Goal: Task Accomplishment & Management: Manage account settings

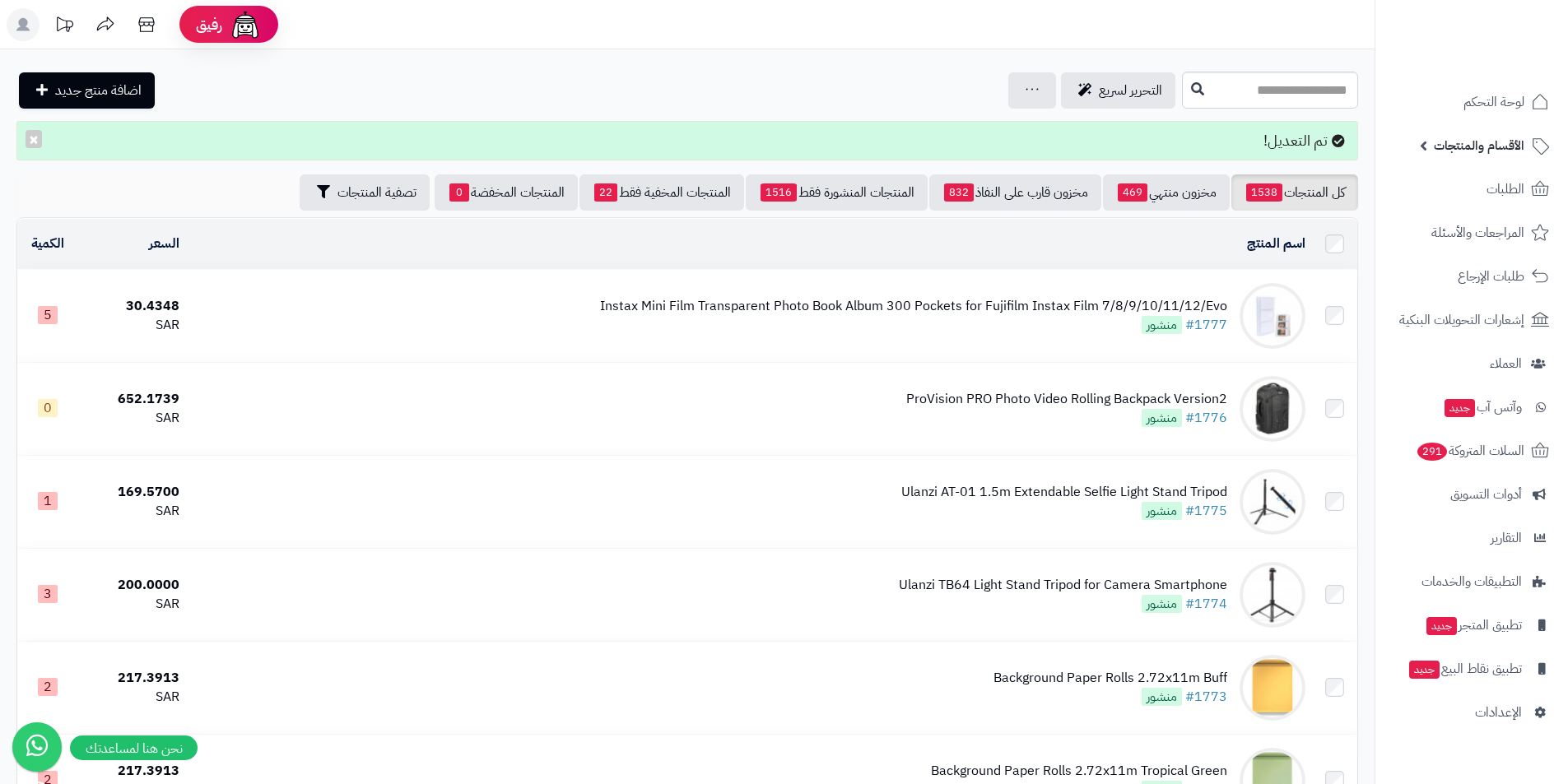
click at [1455, 150] on span "الأقسام والمنتجات" at bounding box center [1478, 145] width 91 height 23
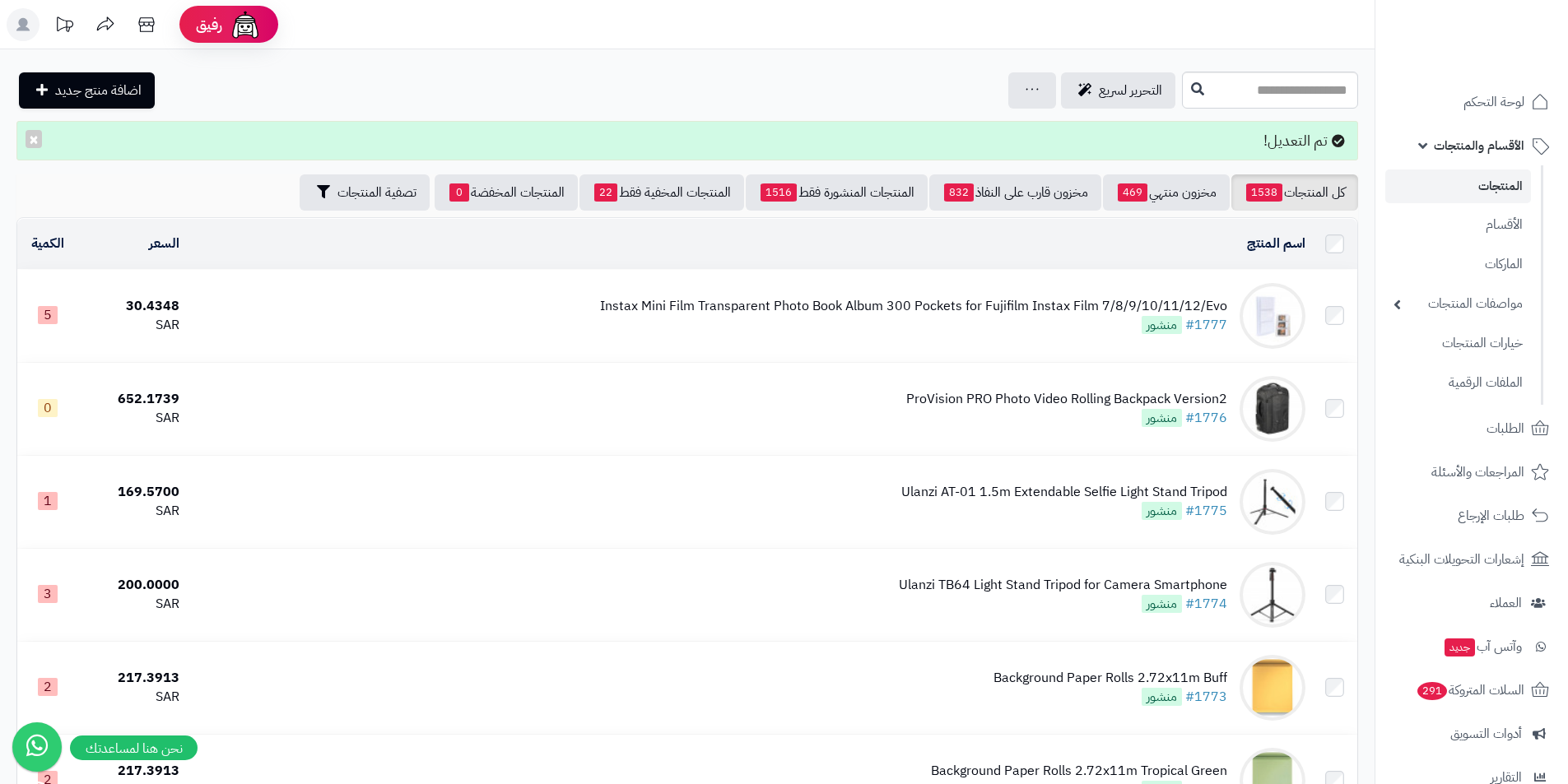
click at [1471, 188] on link "المنتجات" at bounding box center [1458, 187] width 146 height 33
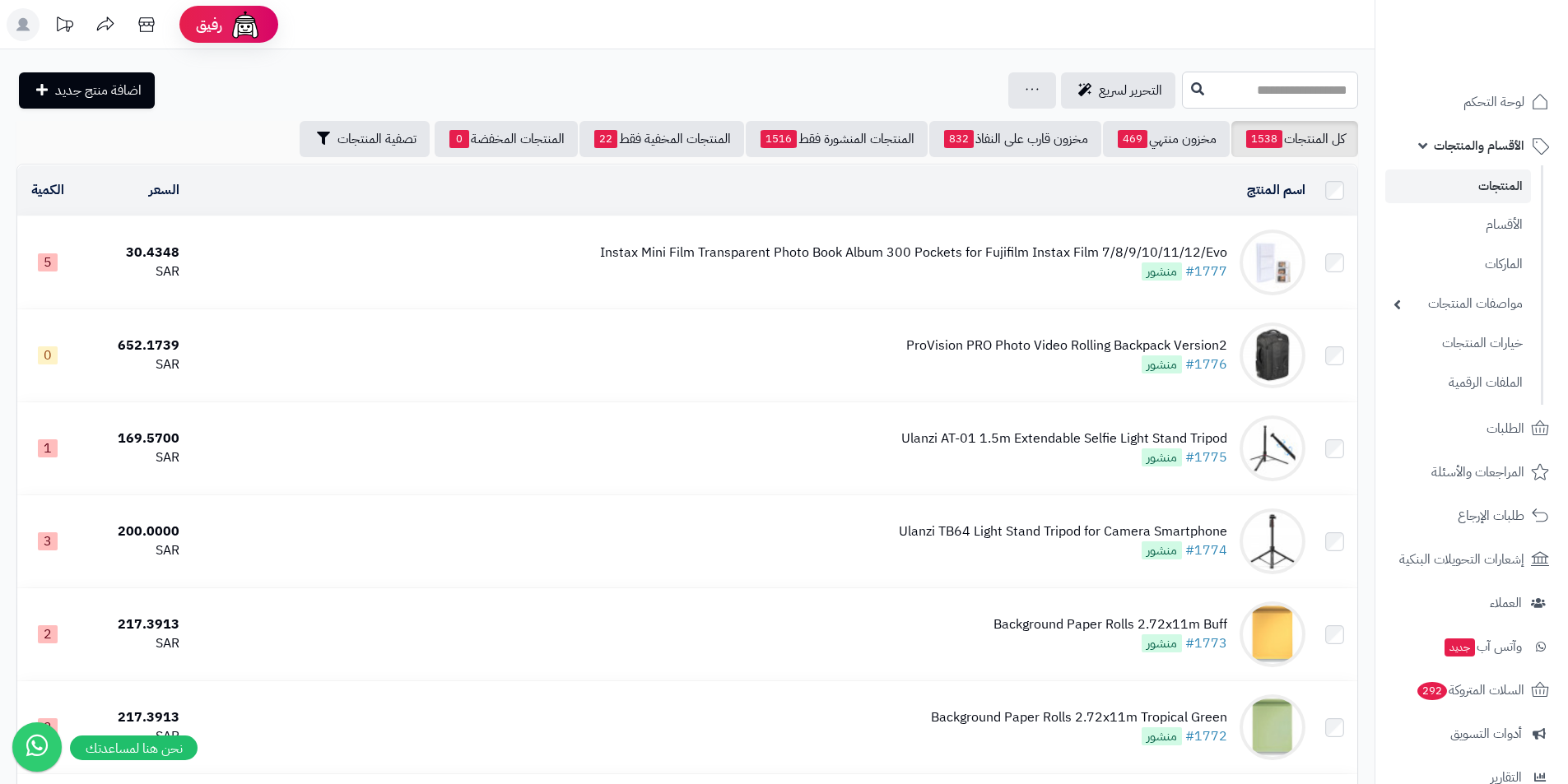
click at [1191, 97] on input "text" at bounding box center [1270, 90] width 176 height 37
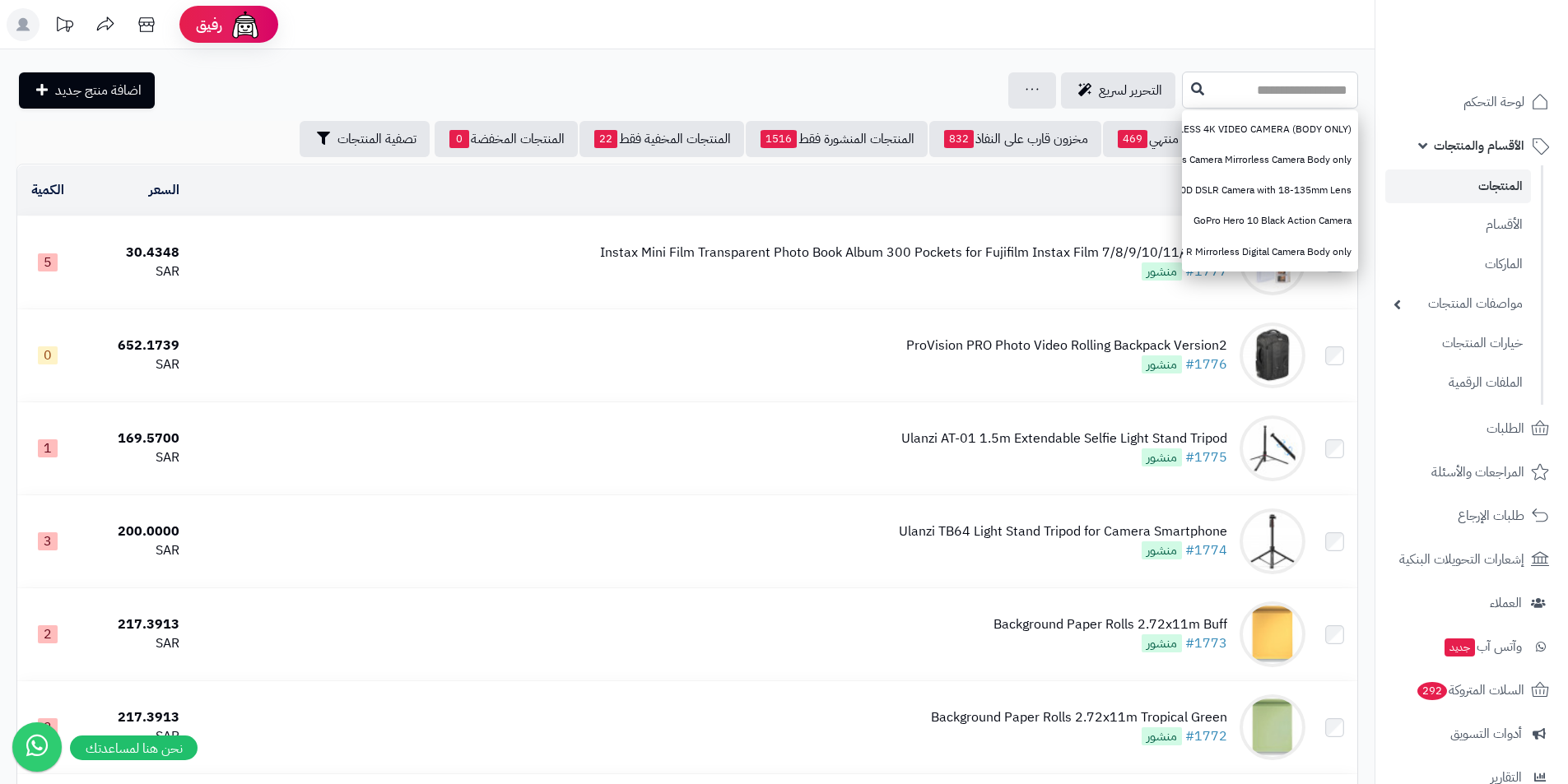
paste input "**********"
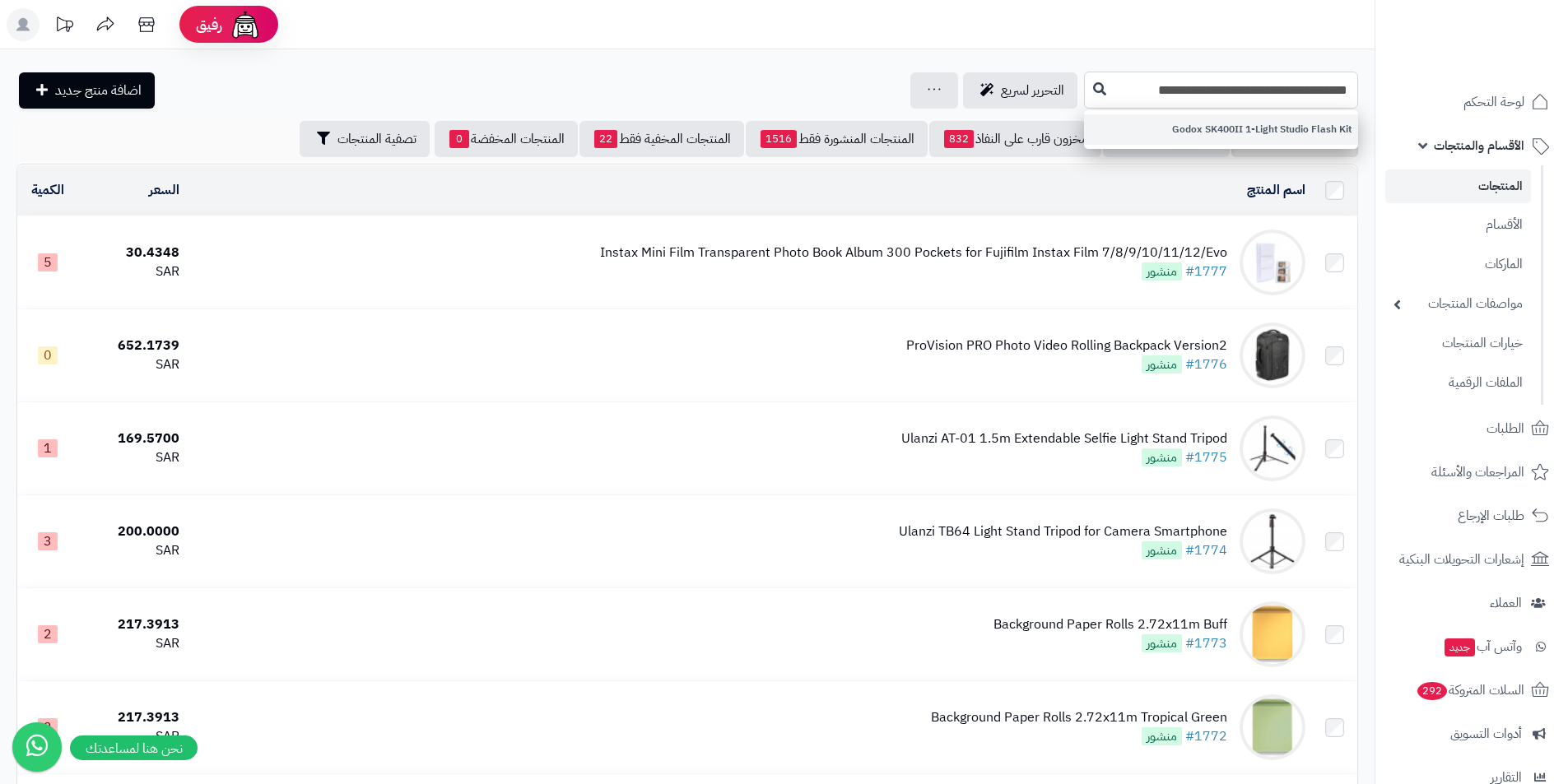
type input "**********"
click at [1225, 134] on link "Godox SK400II 1-Light Studio Flash Kit" at bounding box center [1220, 129] width 274 height 31
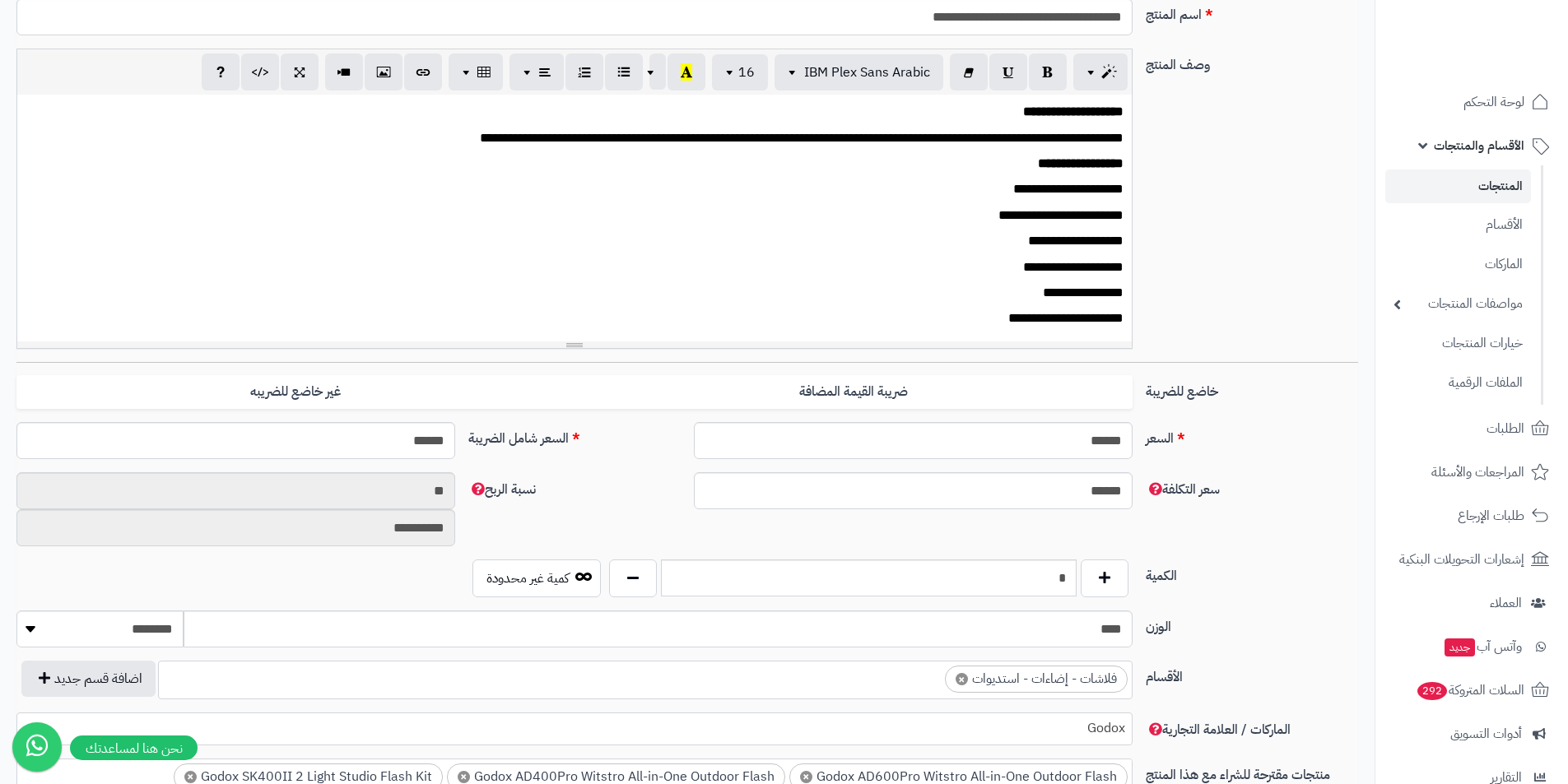
scroll to position [403, 0]
click at [973, 570] on input "*" at bounding box center [868, 578] width 415 height 37
click at [972, 570] on input "*" at bounding box center [868, 578] width 415 height 37
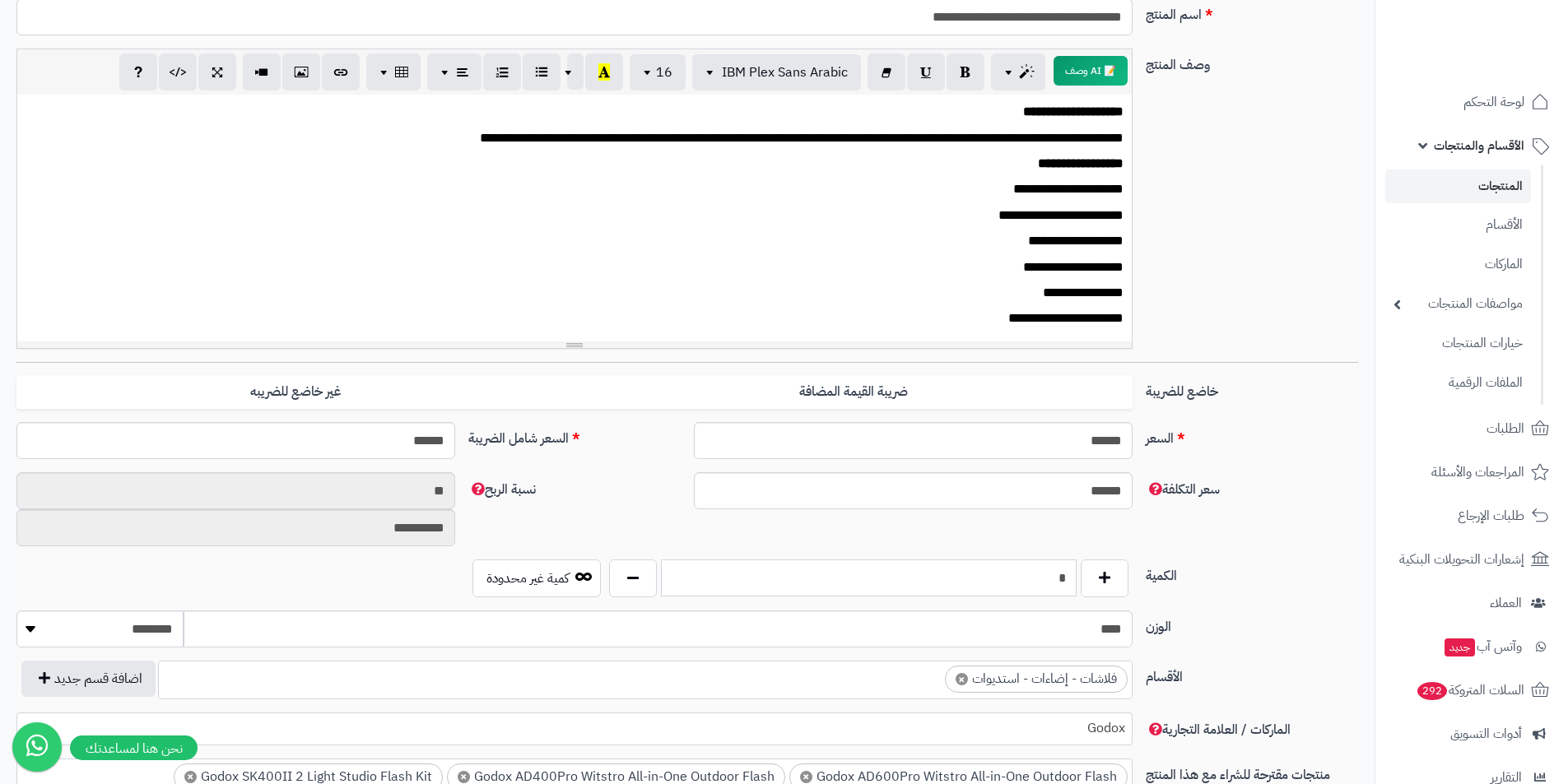
type input "*"
click at [1264, 579] on label "الكمية" at bounding box center [1251, 573] width 225 height 26
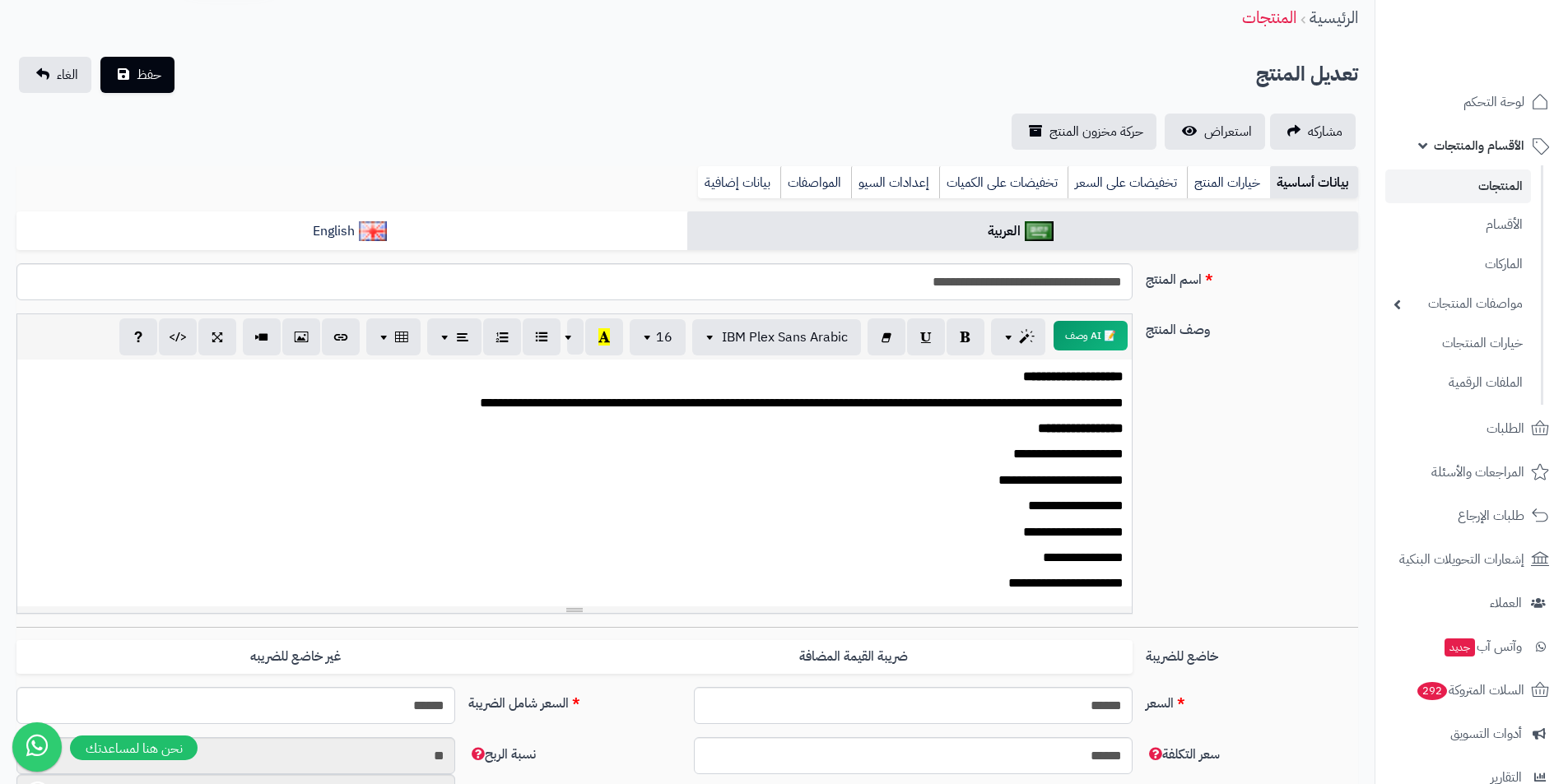
scroll to position [0, 0]
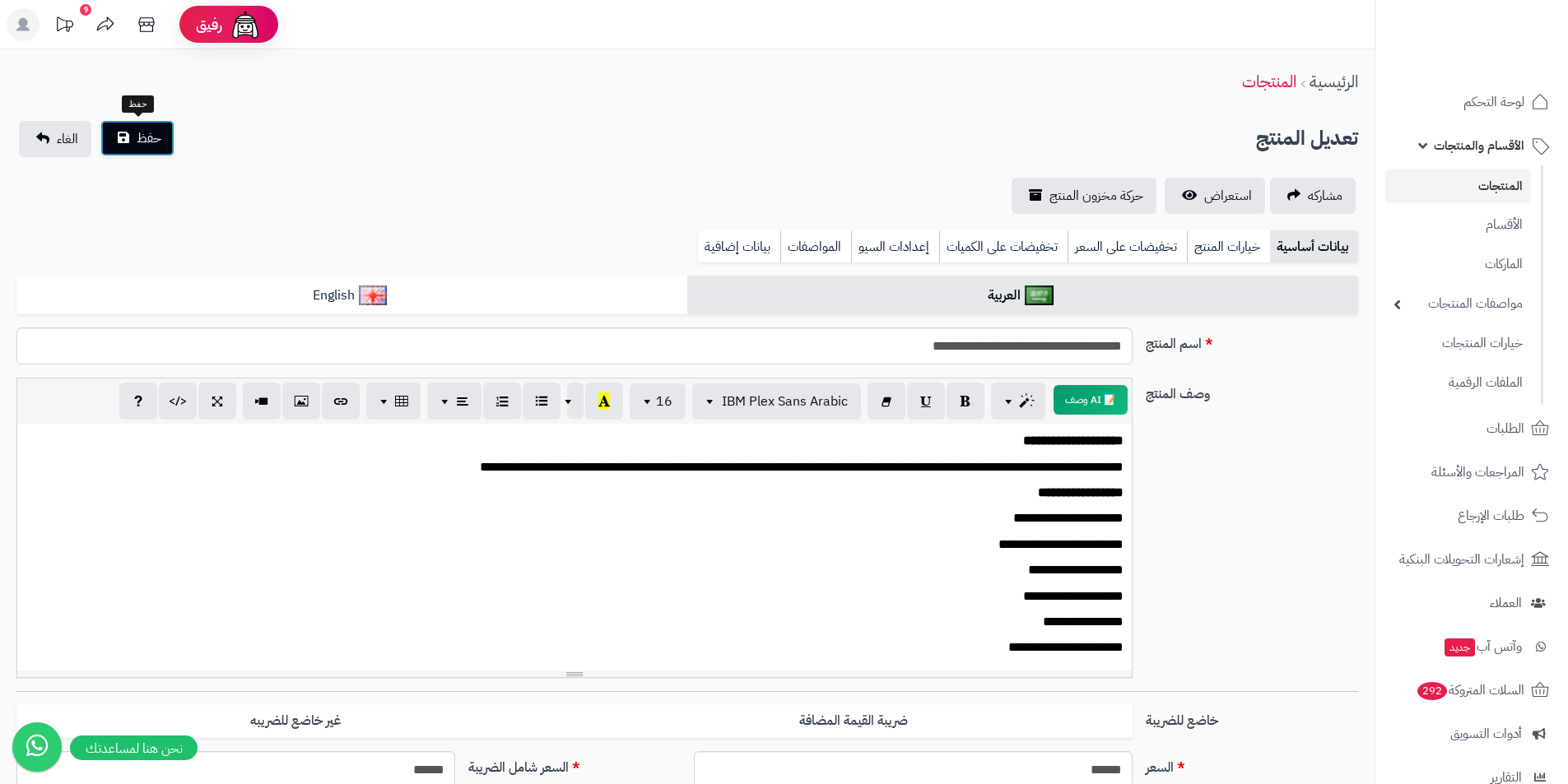
click at [146, 144] on span "حفظ" at bounding box center [149, 138] width 25 height 19
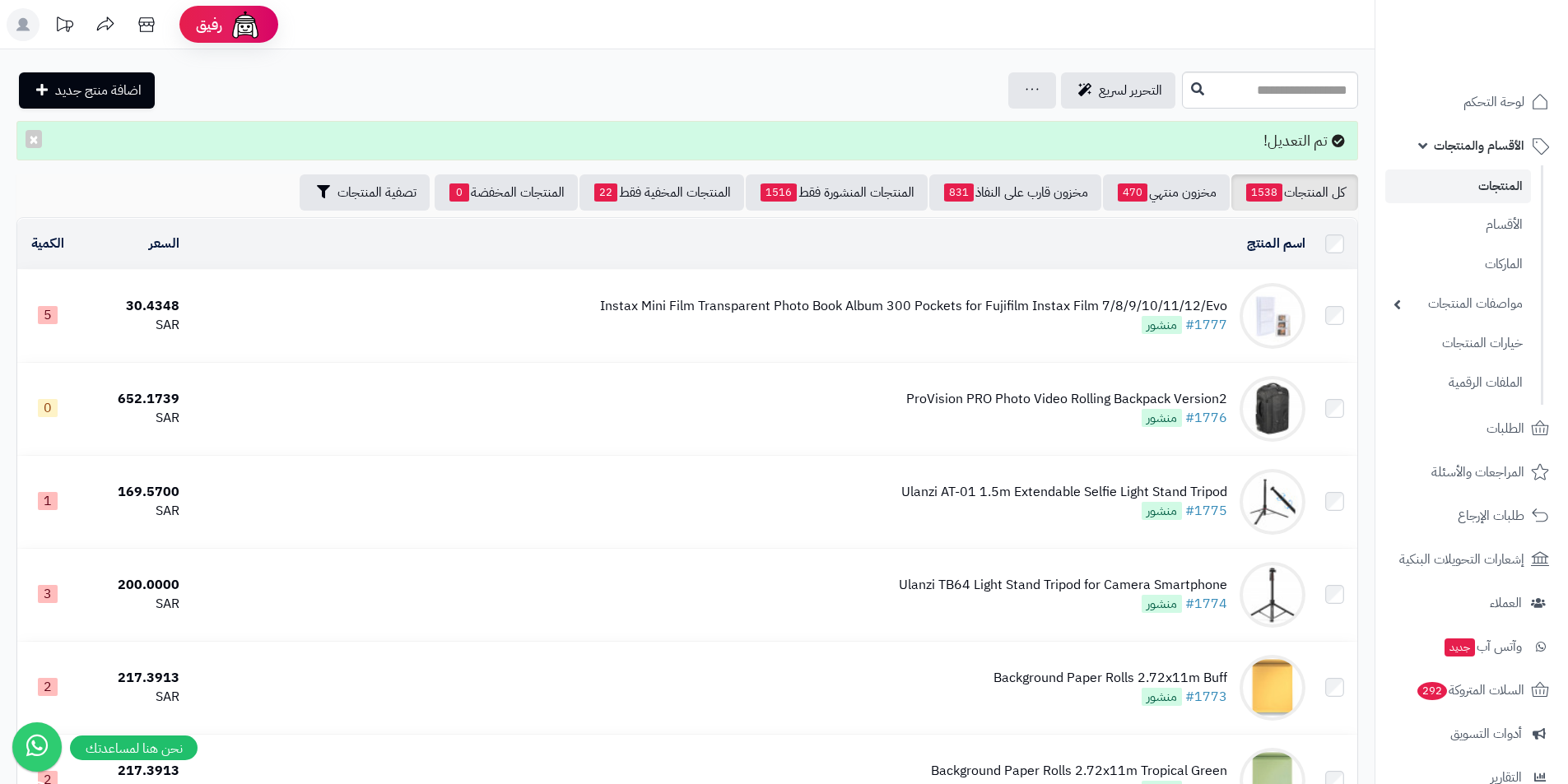
click at [1438, 145] on span "الأقسام والمنتجات" at bounding box center [1478, 145] width 91 height 23
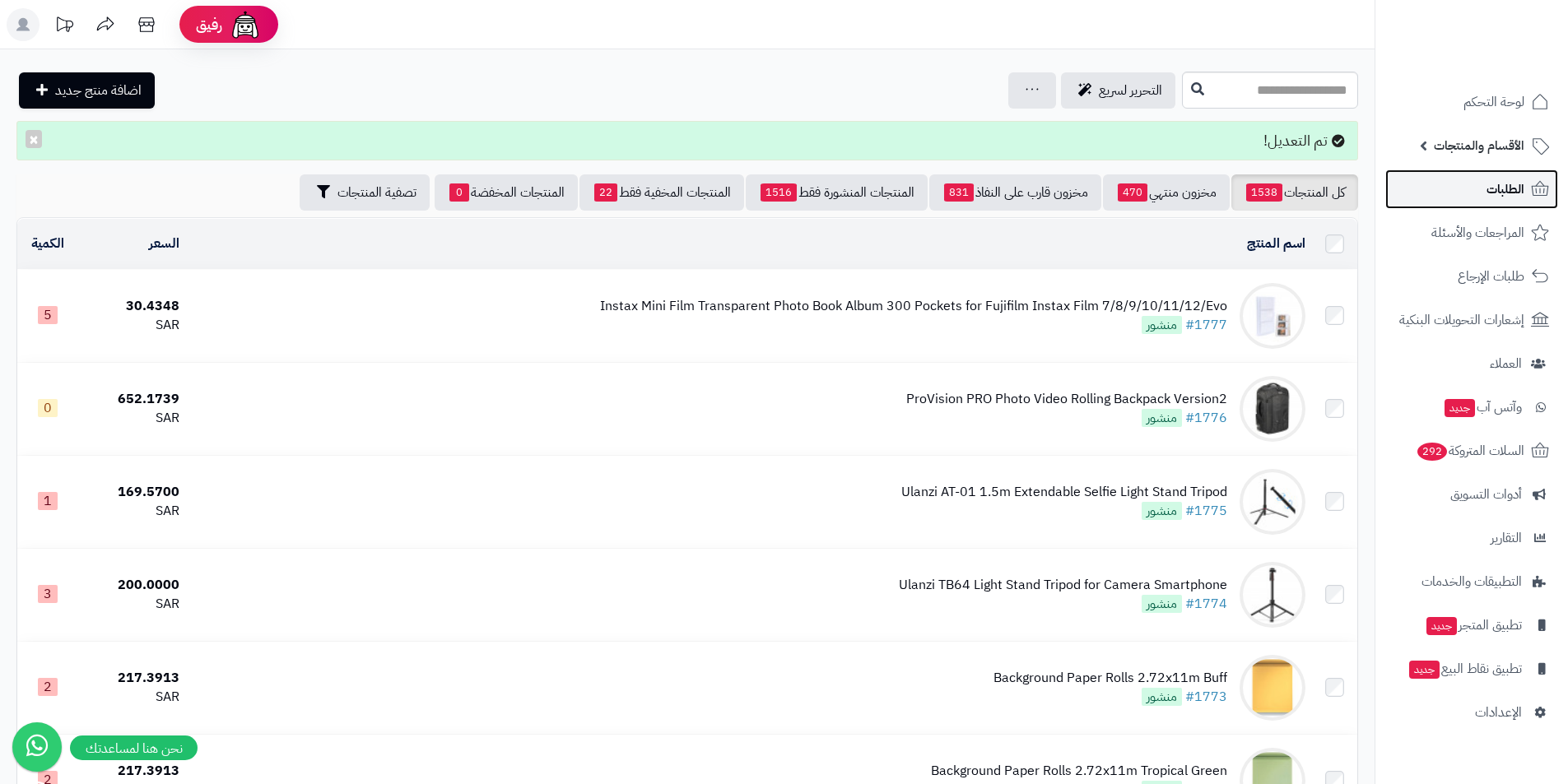
click at [1482, 196] on link "الطلبات" at bounding box center [1471, 189] width 172 height 40
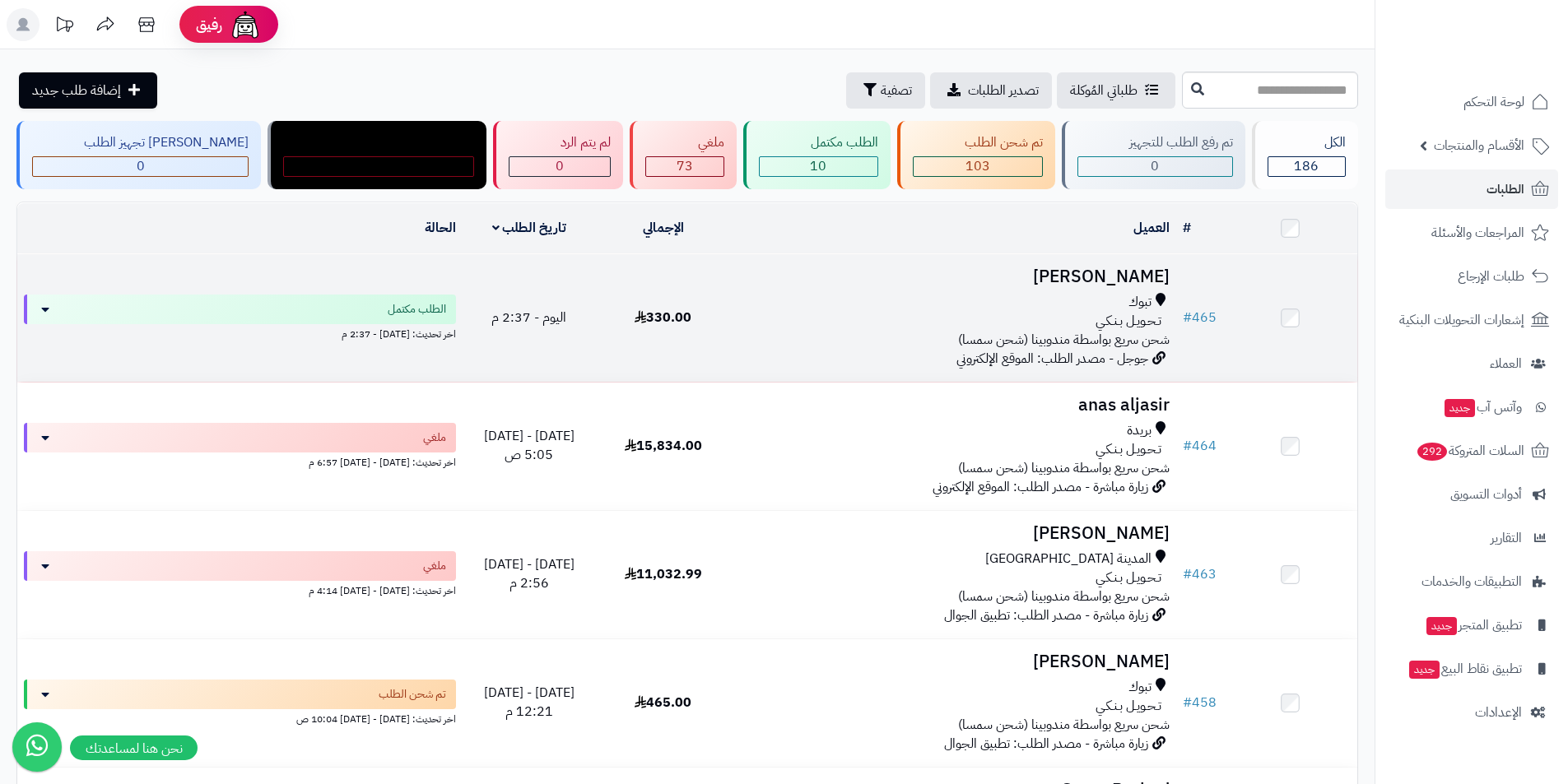
click at [1133, 275] on h3 "Nawar Alqahtani" at bounding box center [953, 277] width 433 height 19
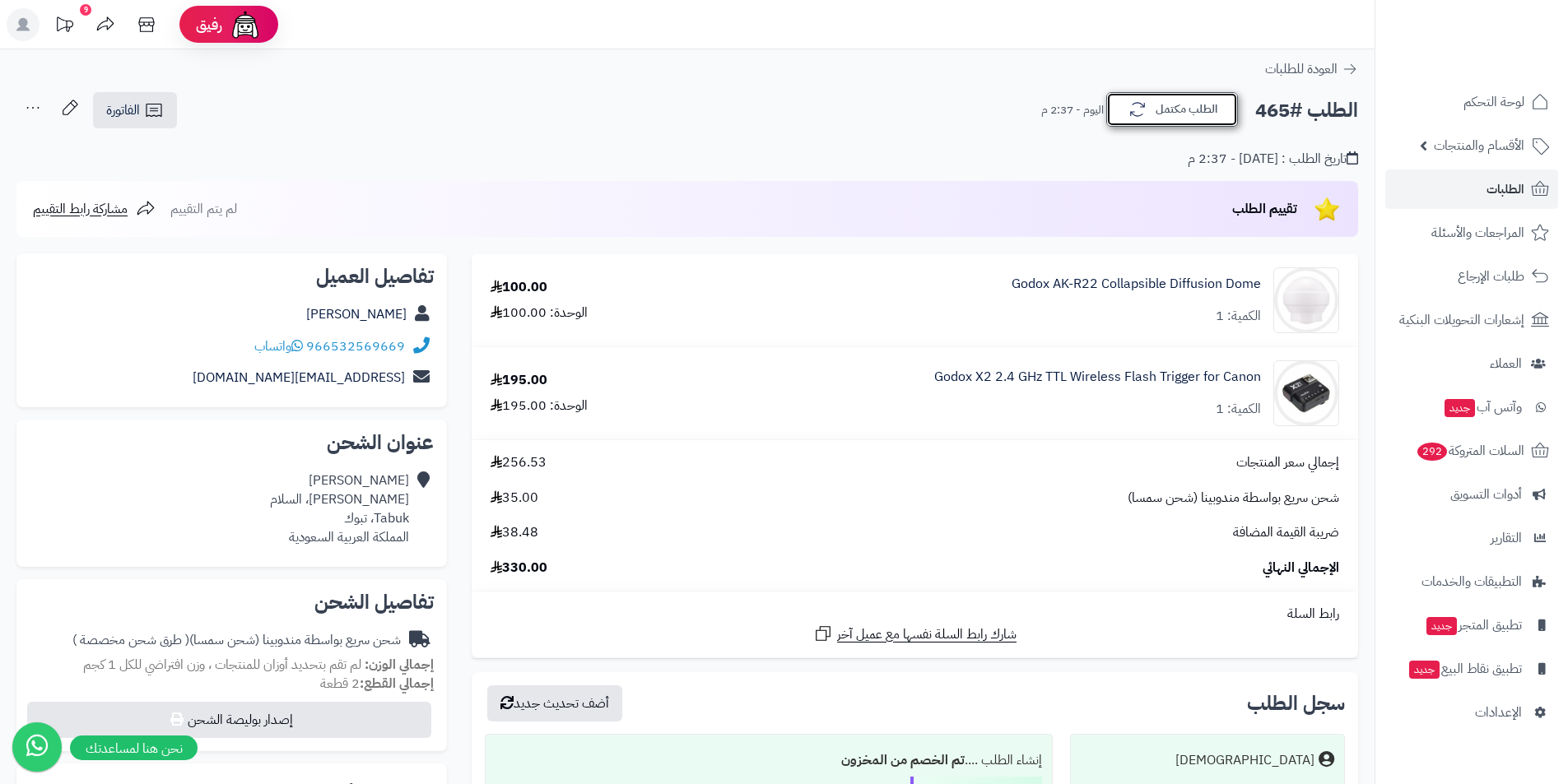
click at [1185, 117] on button "الطلب مكتمل" at bounding box center [1172, 109] width 132 height 34
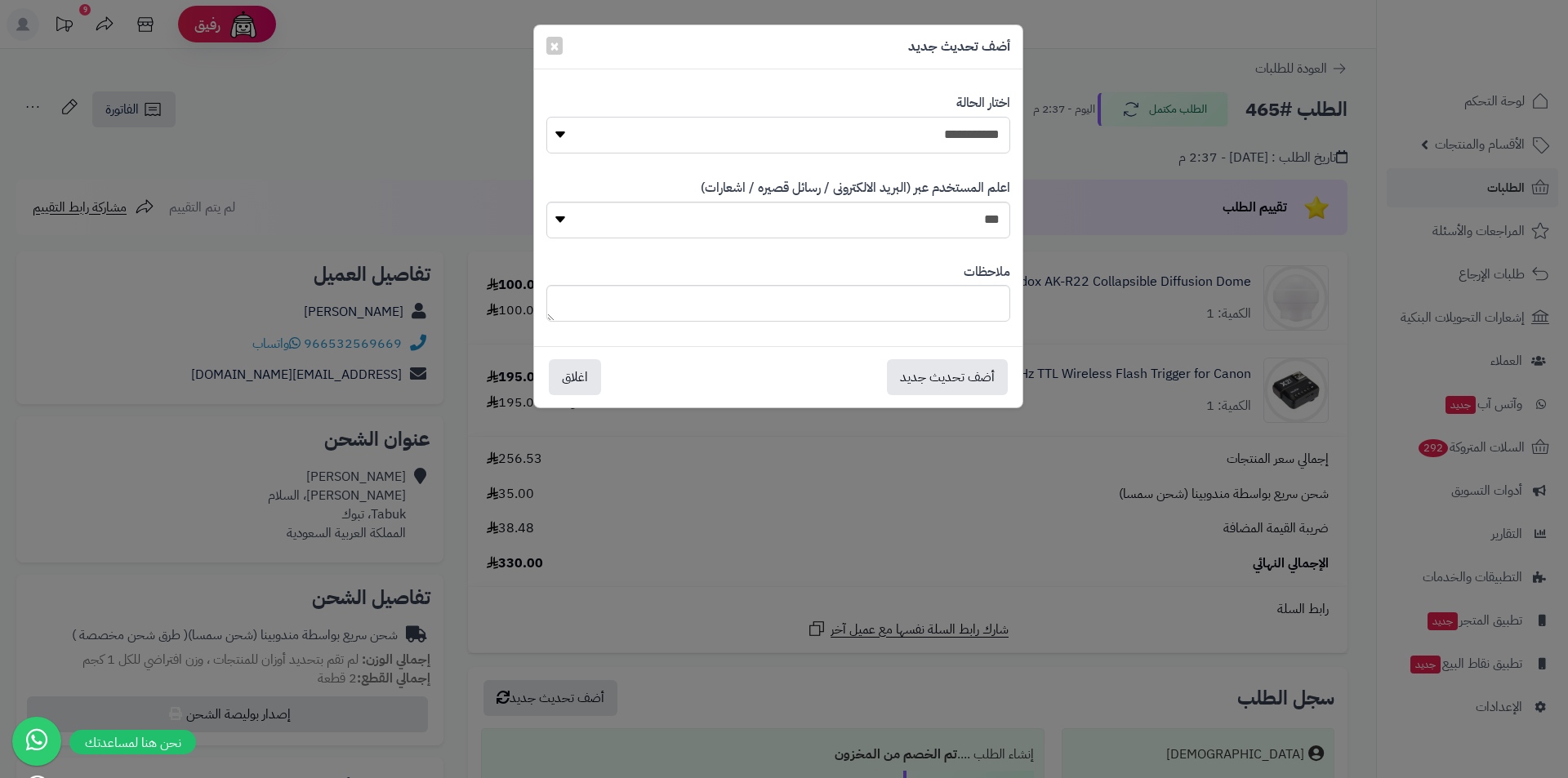
click at [939, 129] on select "**********" at bounding box center [778, 135] width 464 height 37
select select "**"
click at [547, 117] on select "**********" at bounding box center [778, 135] width 464 height 37
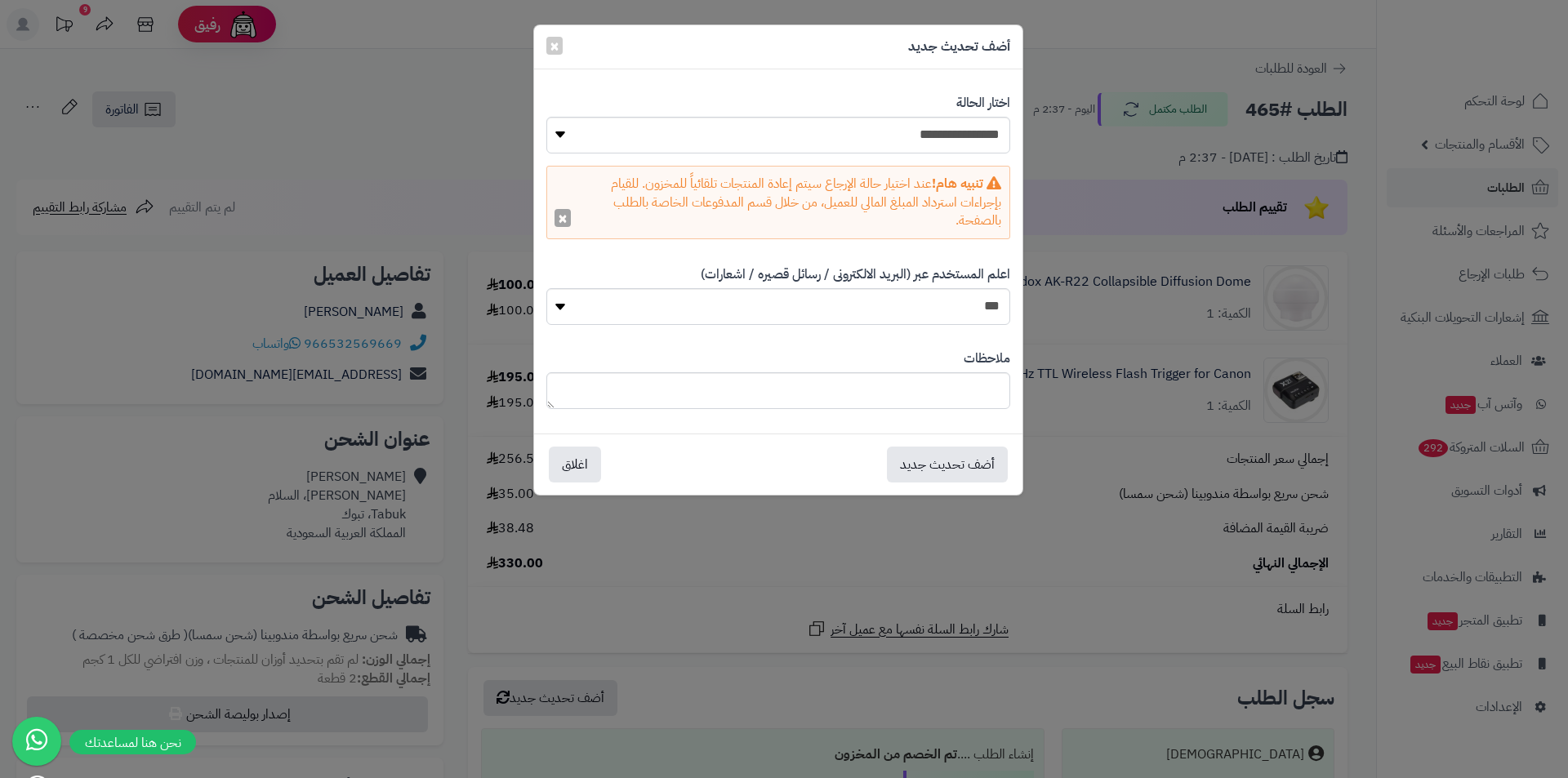
click at [562, 217] on button "×" at bounding box center [562, 217] width 17 height 18
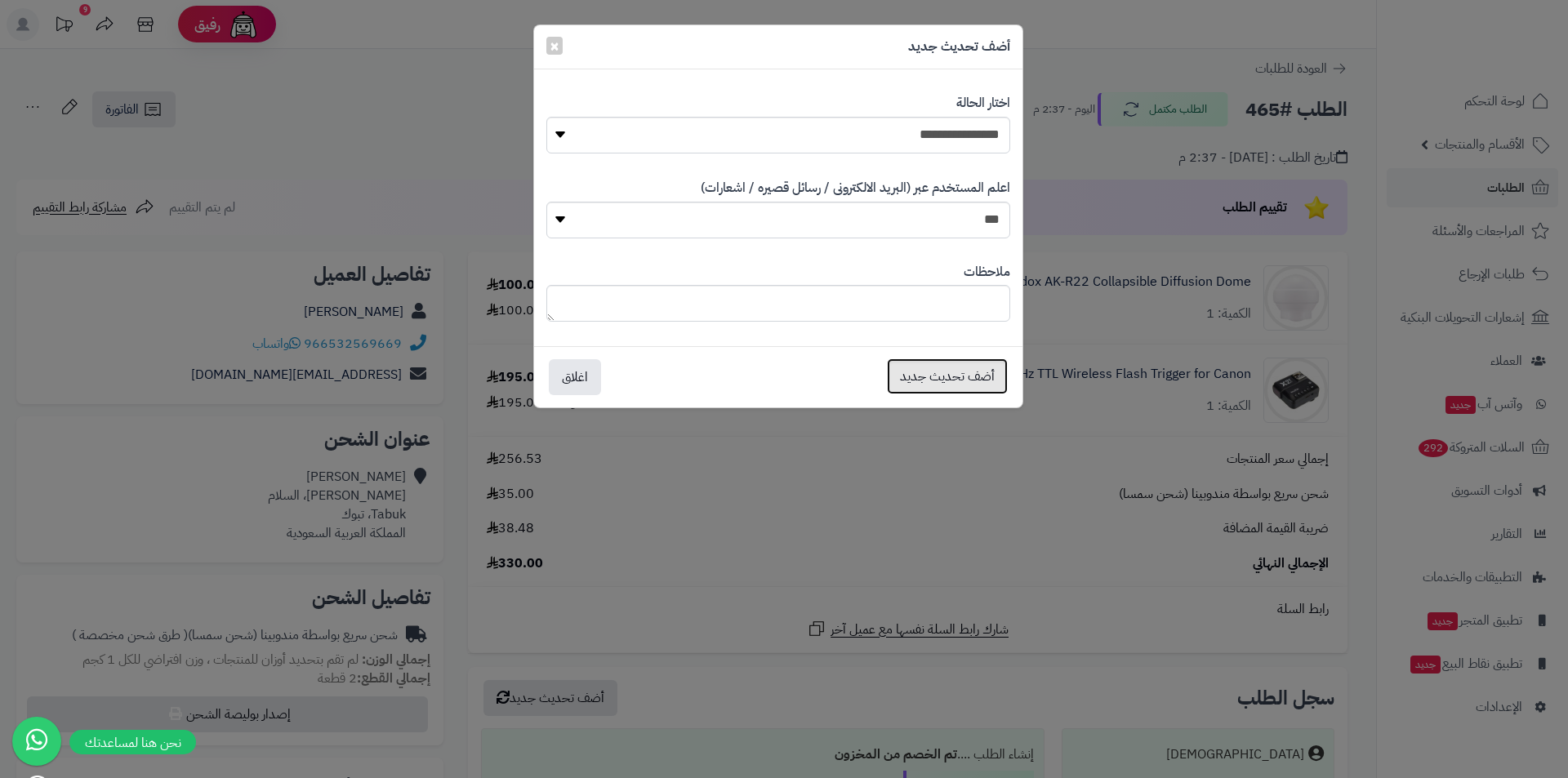
click at [969, 386] on button "أضف تحديث جديد" at bounding box center [947, 376] width 120 height 36
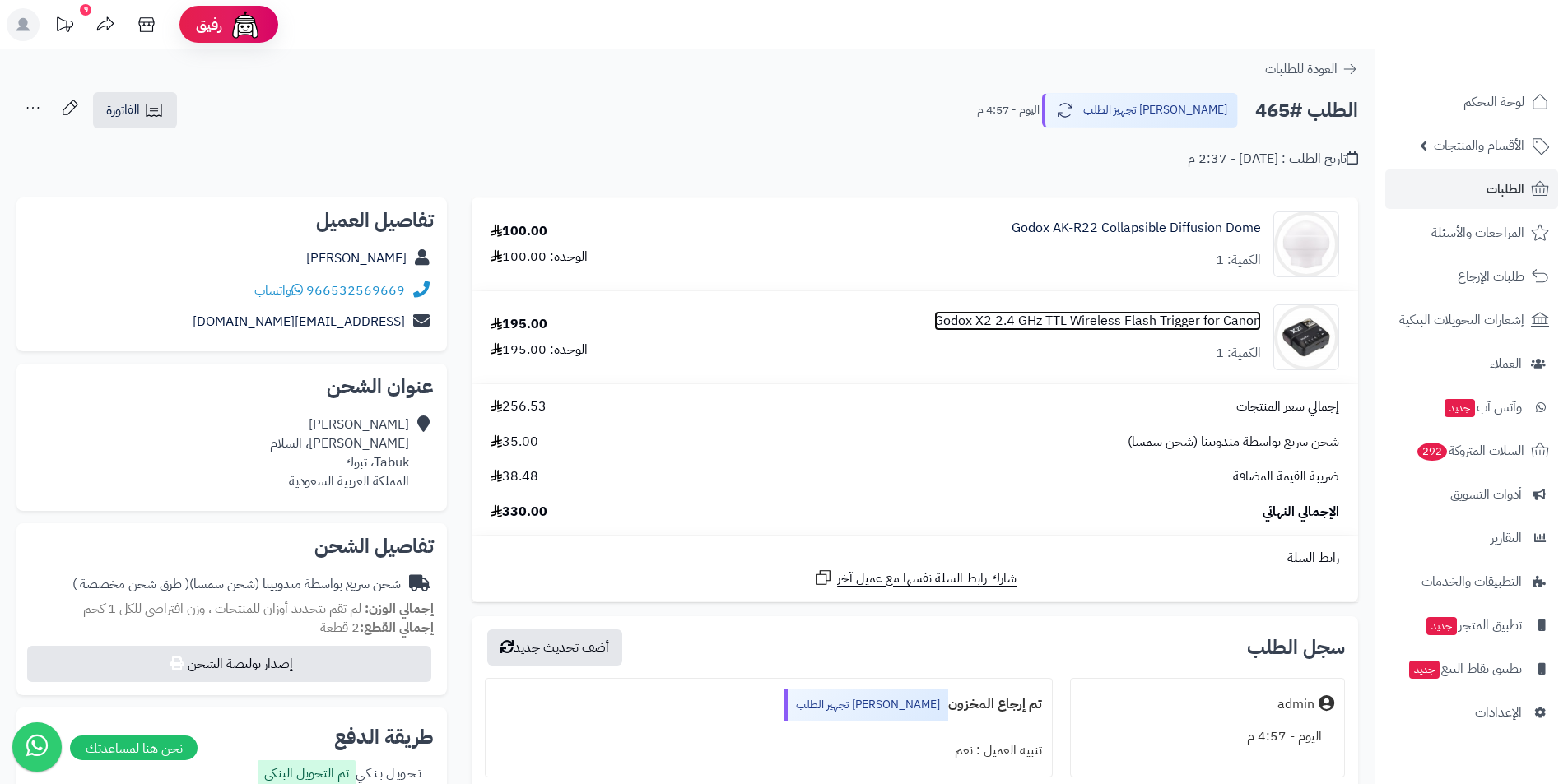
click at [1208, 314] on link "Godox X2 2.4 GHz TTL Wireless Flash Trigger for Canon" at bounding box center [1097, 321] width 326 height 19
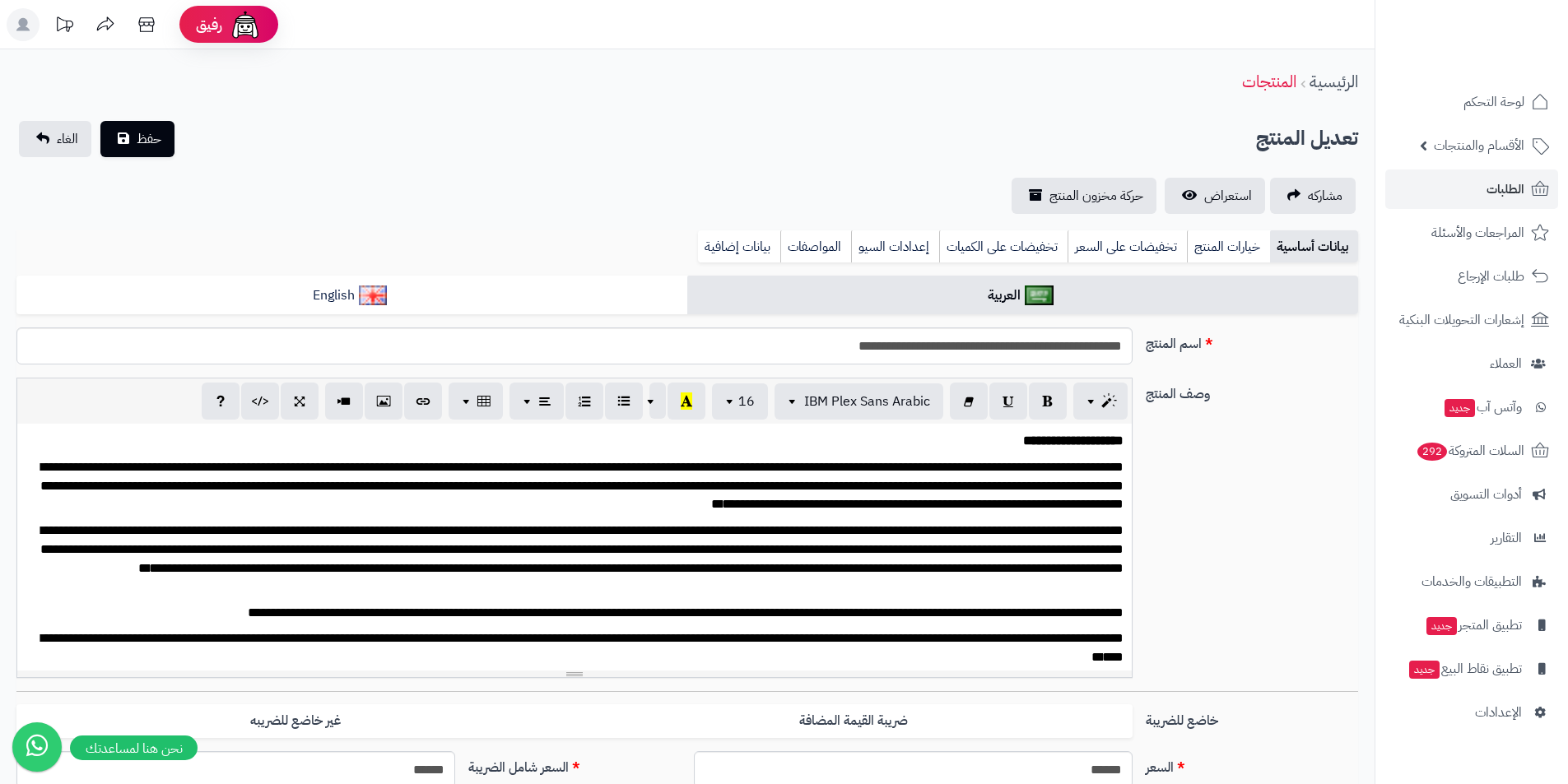
scroll to position [54, 0]
click at [746, 250] on link "بيانات إضافية" at bounding box center [739, 246] width 83 height 33
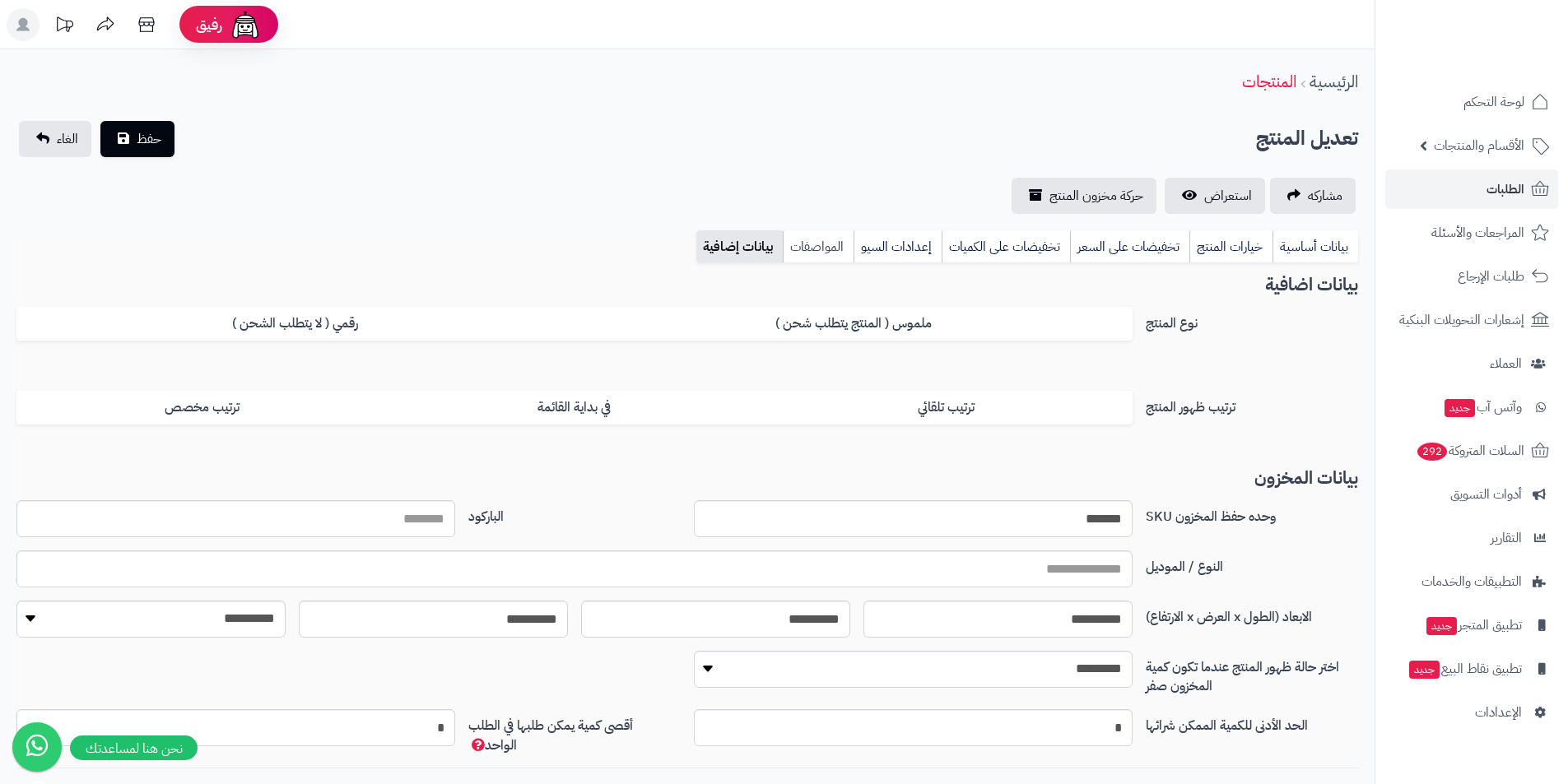
click at [817, 247] on link "المواصفات" at bounding box center [817, 246] width 70 height 33
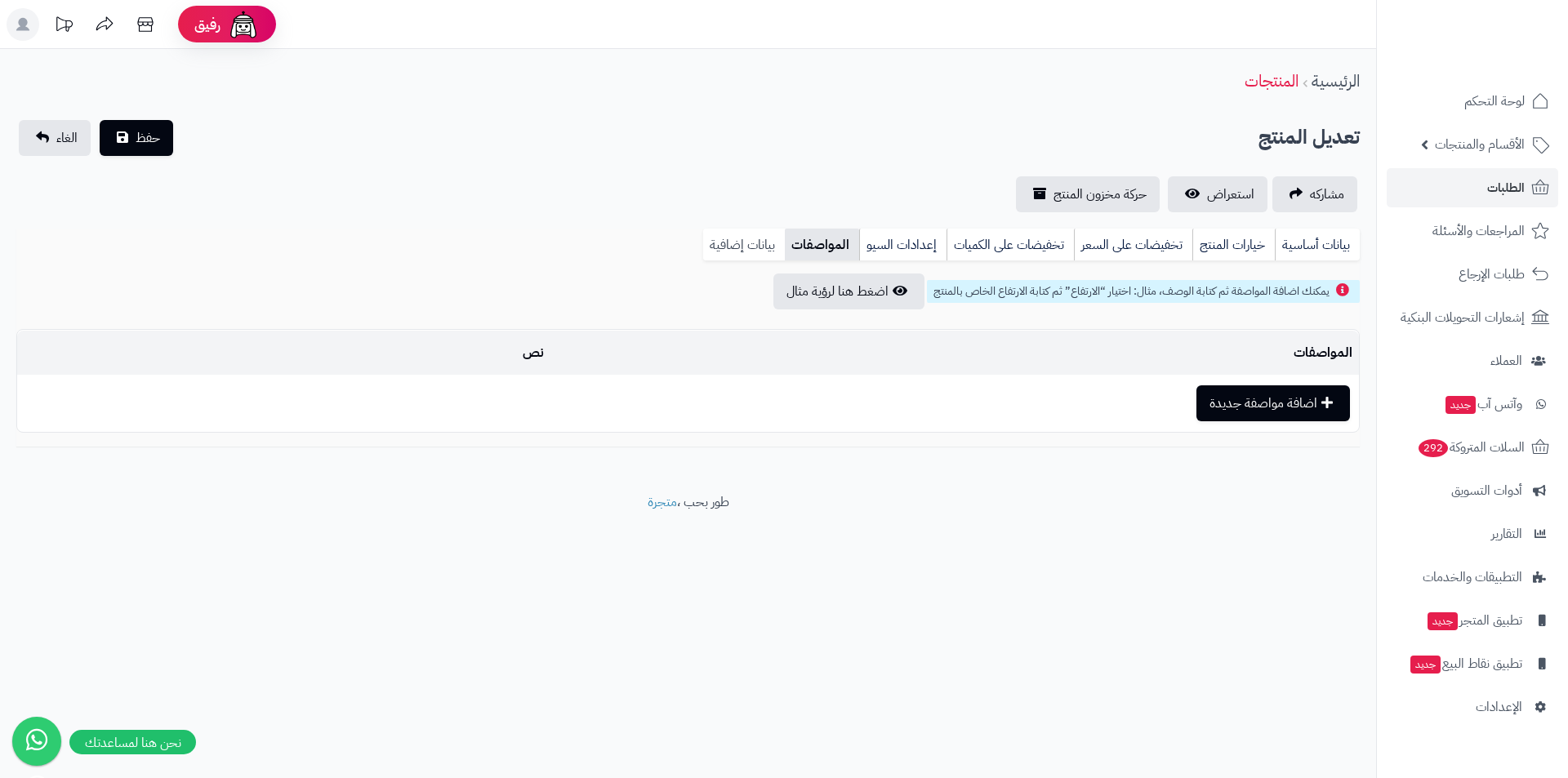
click at [734, 255] on link "بيانات إضافية" at bounding box center [744, 244] width 82 height 32
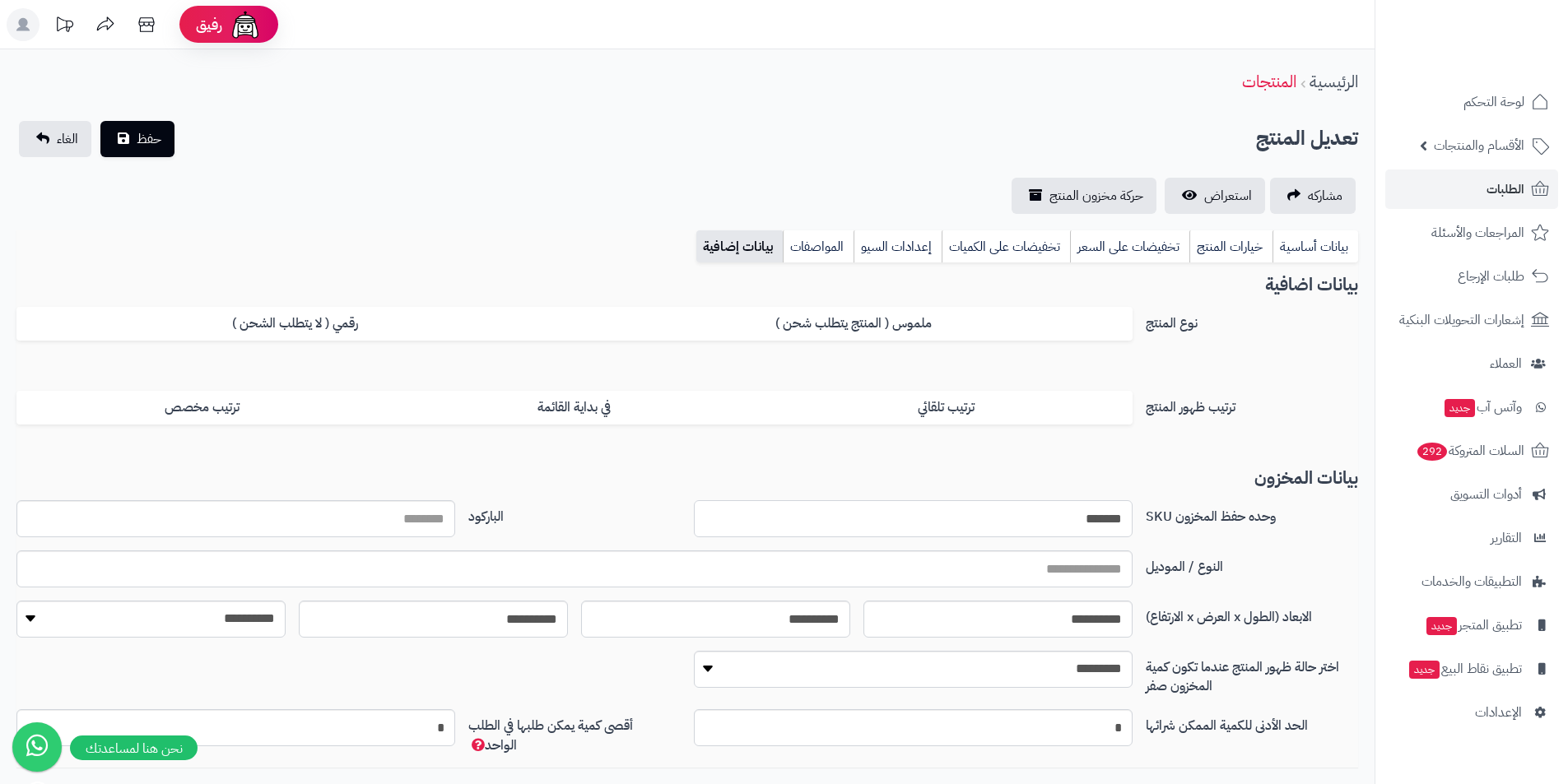
click at [1092, 518] on input "*******" at bounding box center [912, 519] width 439 height 37
click at [1506, 195] on span "الطلبات" at bounding box center [1505, 189] width 38 height 23
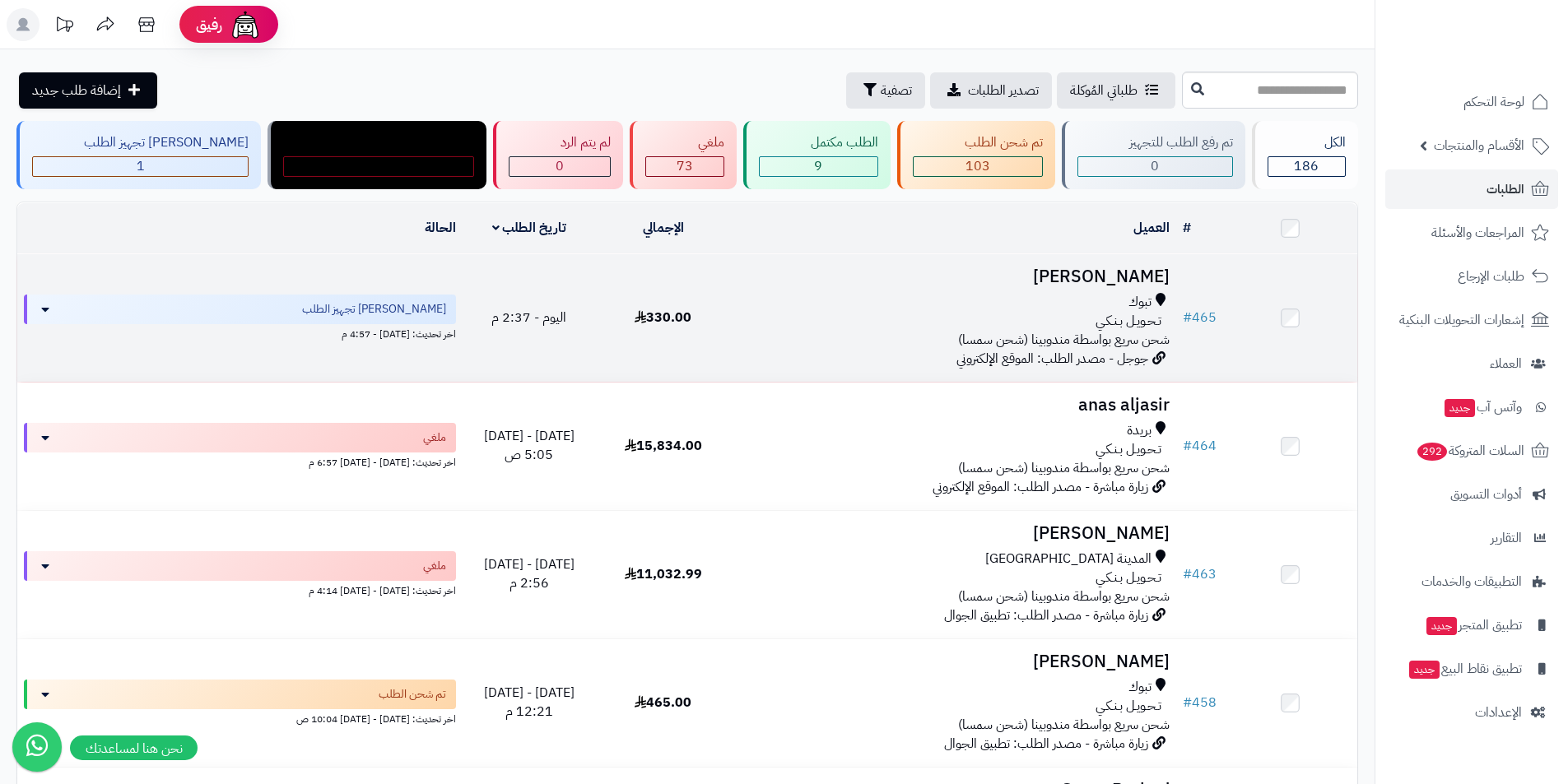
click at [1059, 270] on h3 "[PERSON_NAME]" at bounding box center [953, 277] width 433 height 19
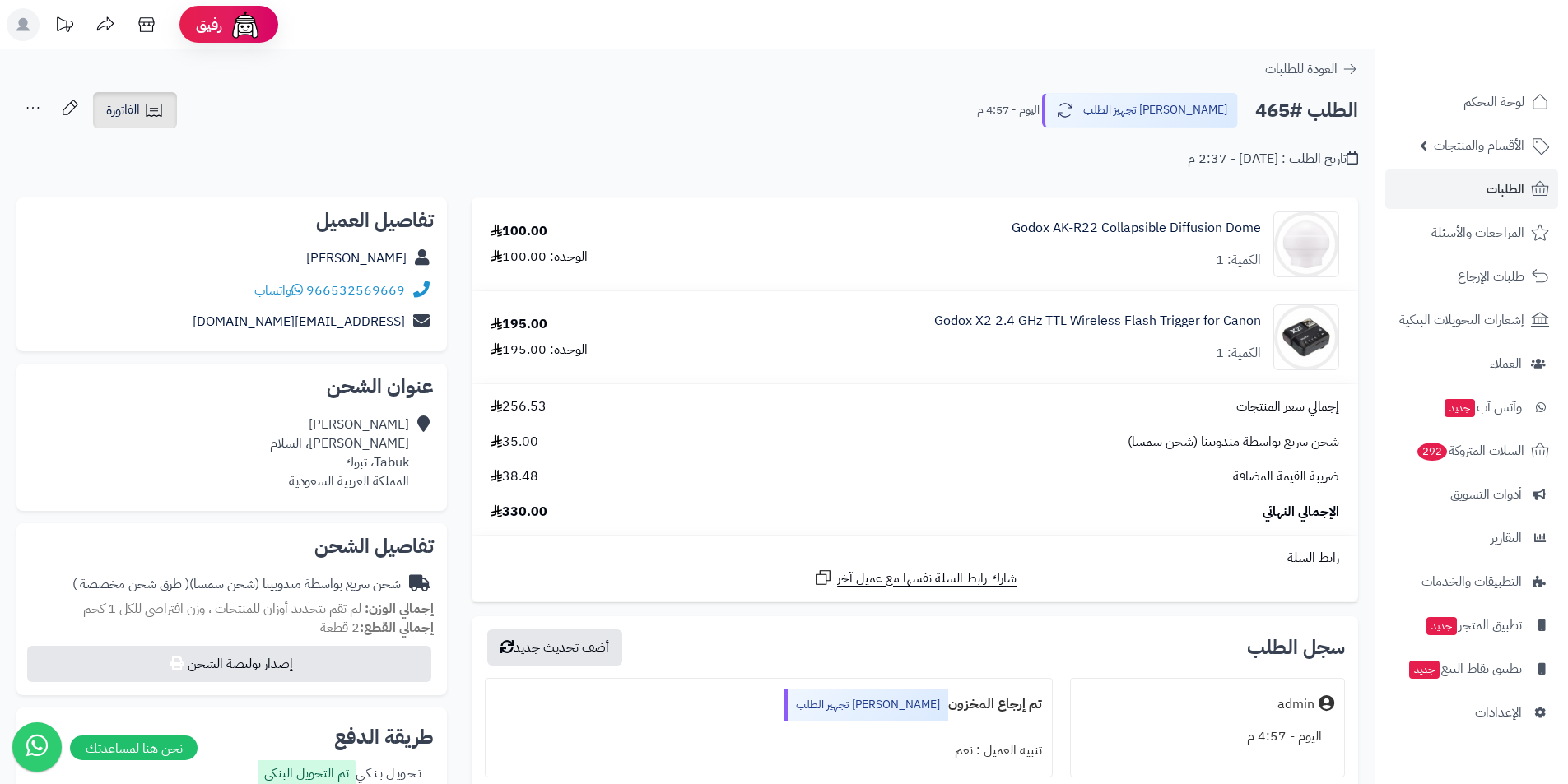
click at [119, 106] on span "الفاتورة" at bounding box center [123, 110] width 33 height 19
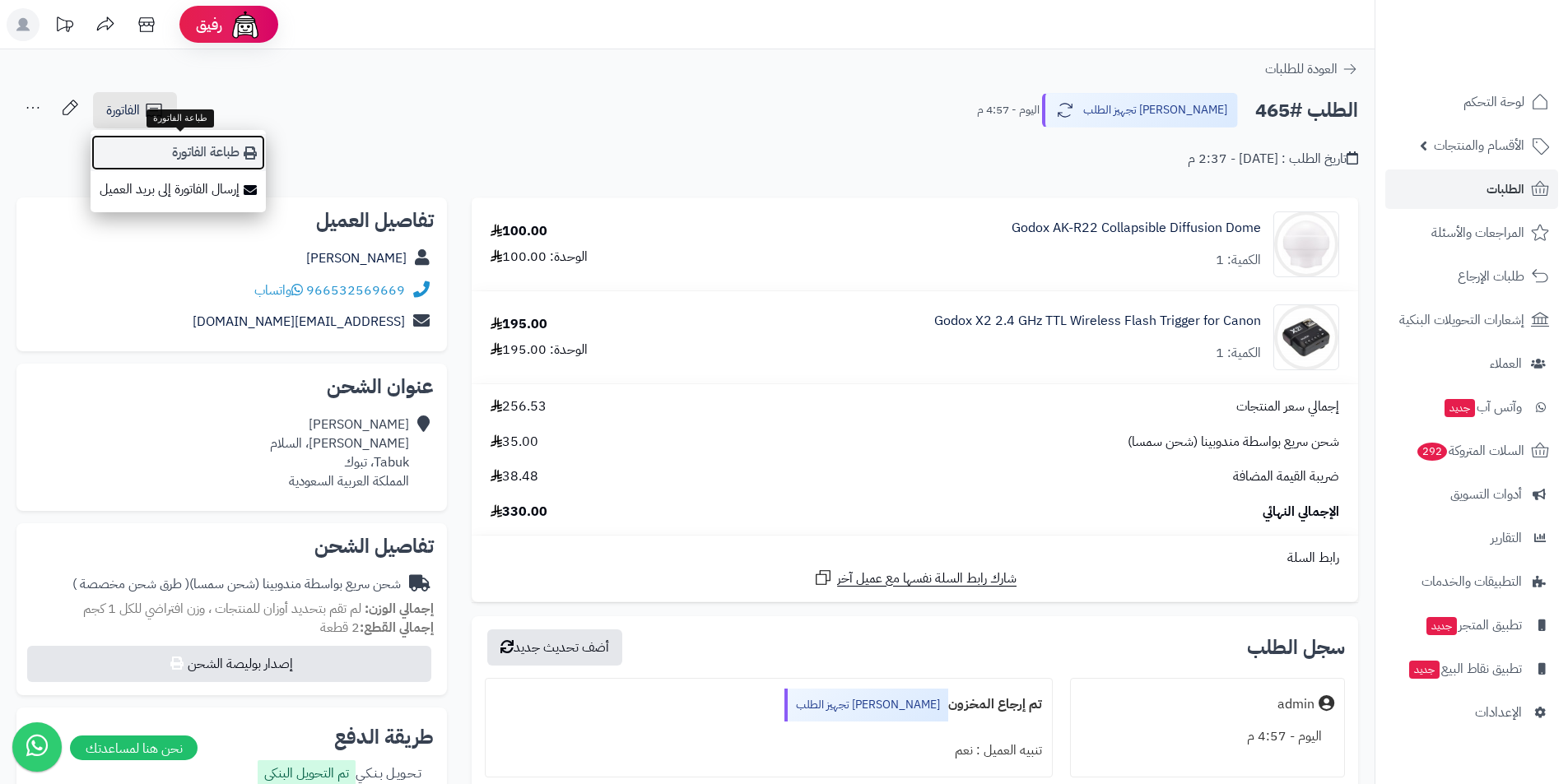
click at [184, 151] on link "طباعة الفاتورة" at bounding box center [178, 152] width 175 height 37
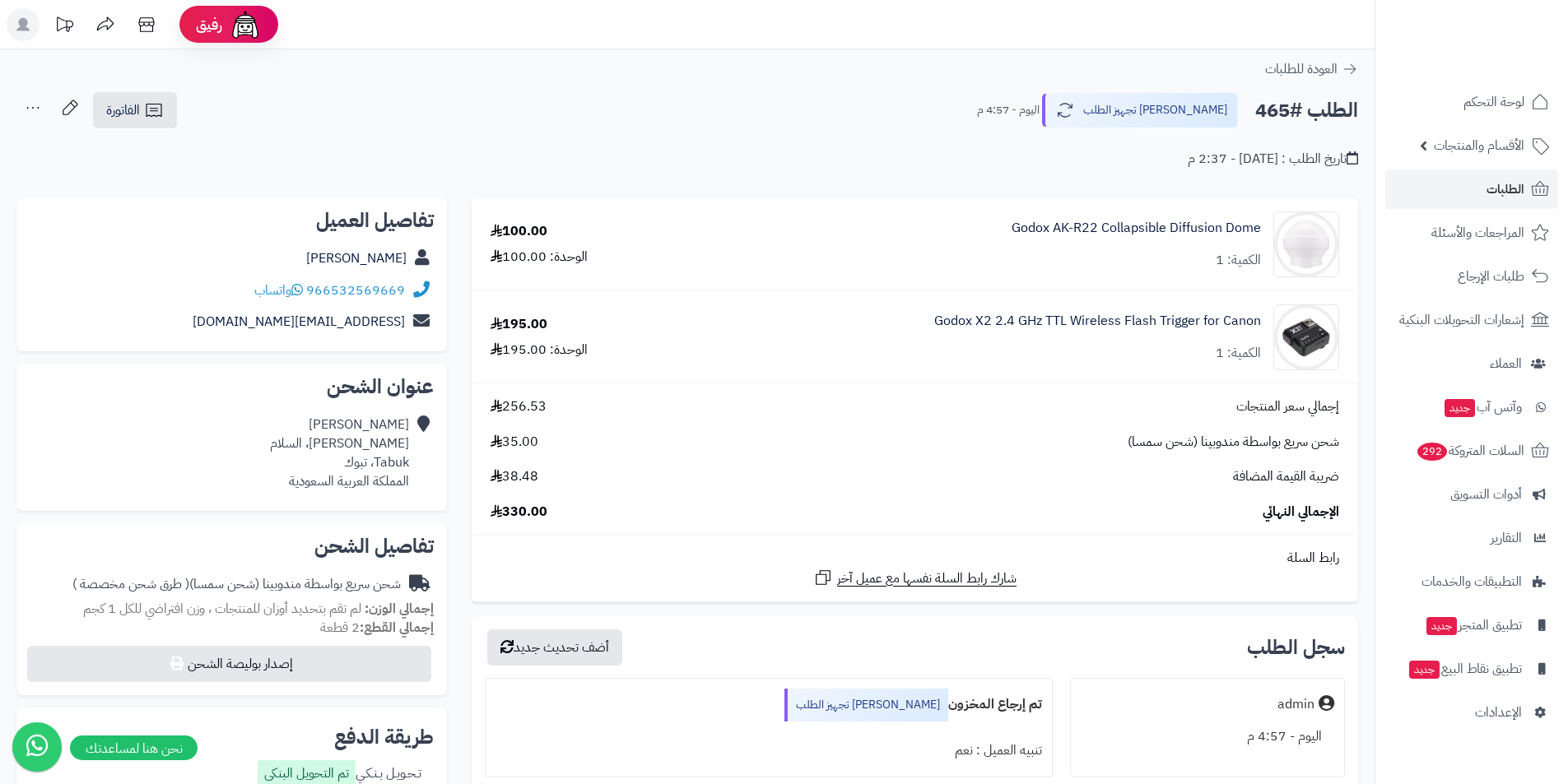
click at [1183, 69] on div "العودة للطلبات" at bounding box center [687, 69] width 1374 height 19
click at [1454, 151] on span "الأقسام والمنتجات" at bounding box center [1478, 145] width 91 height 23
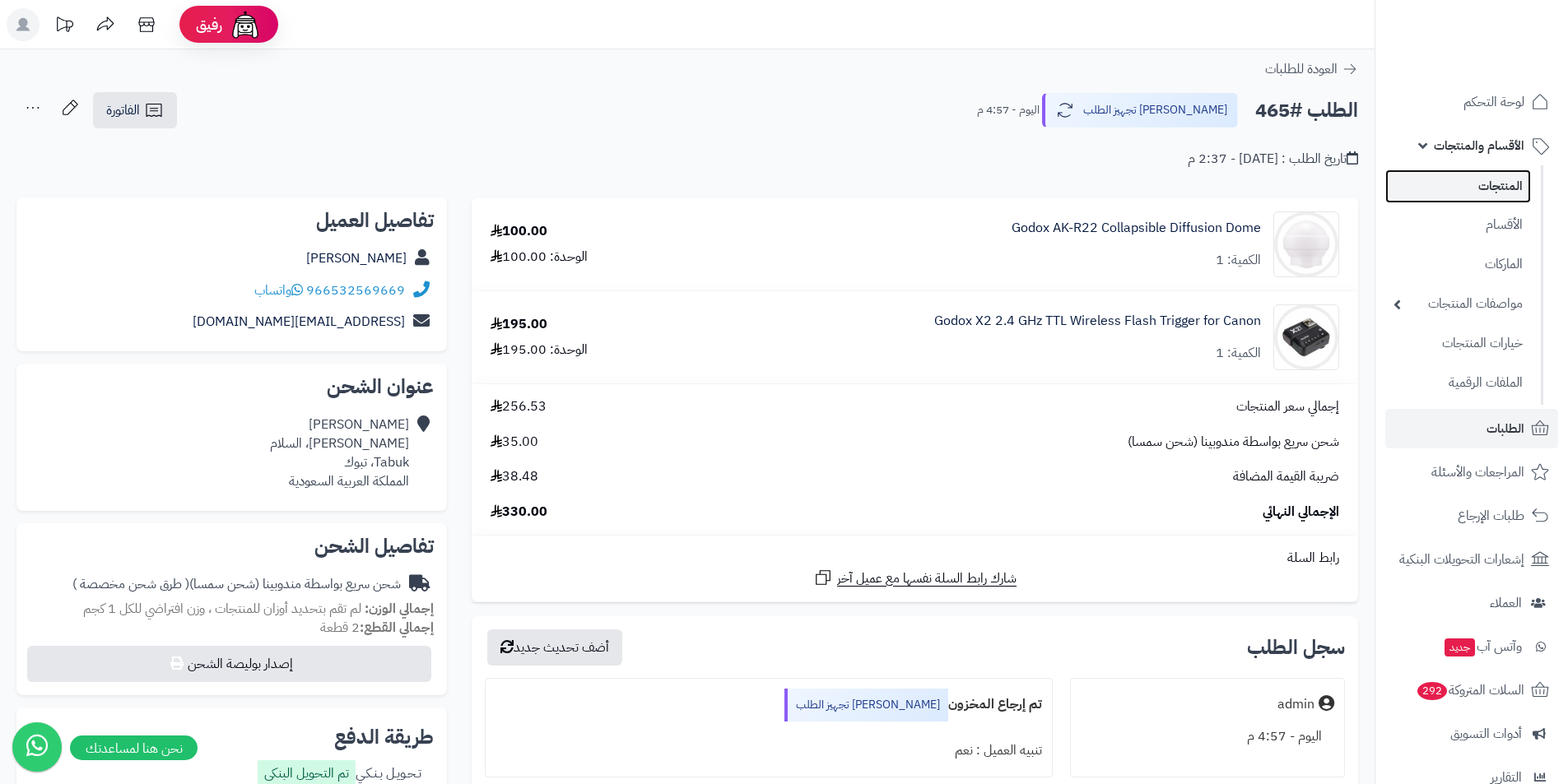
click at [1462, 192] on link "المنتجات" at bounding box center [1458, 187] width 146 height 33
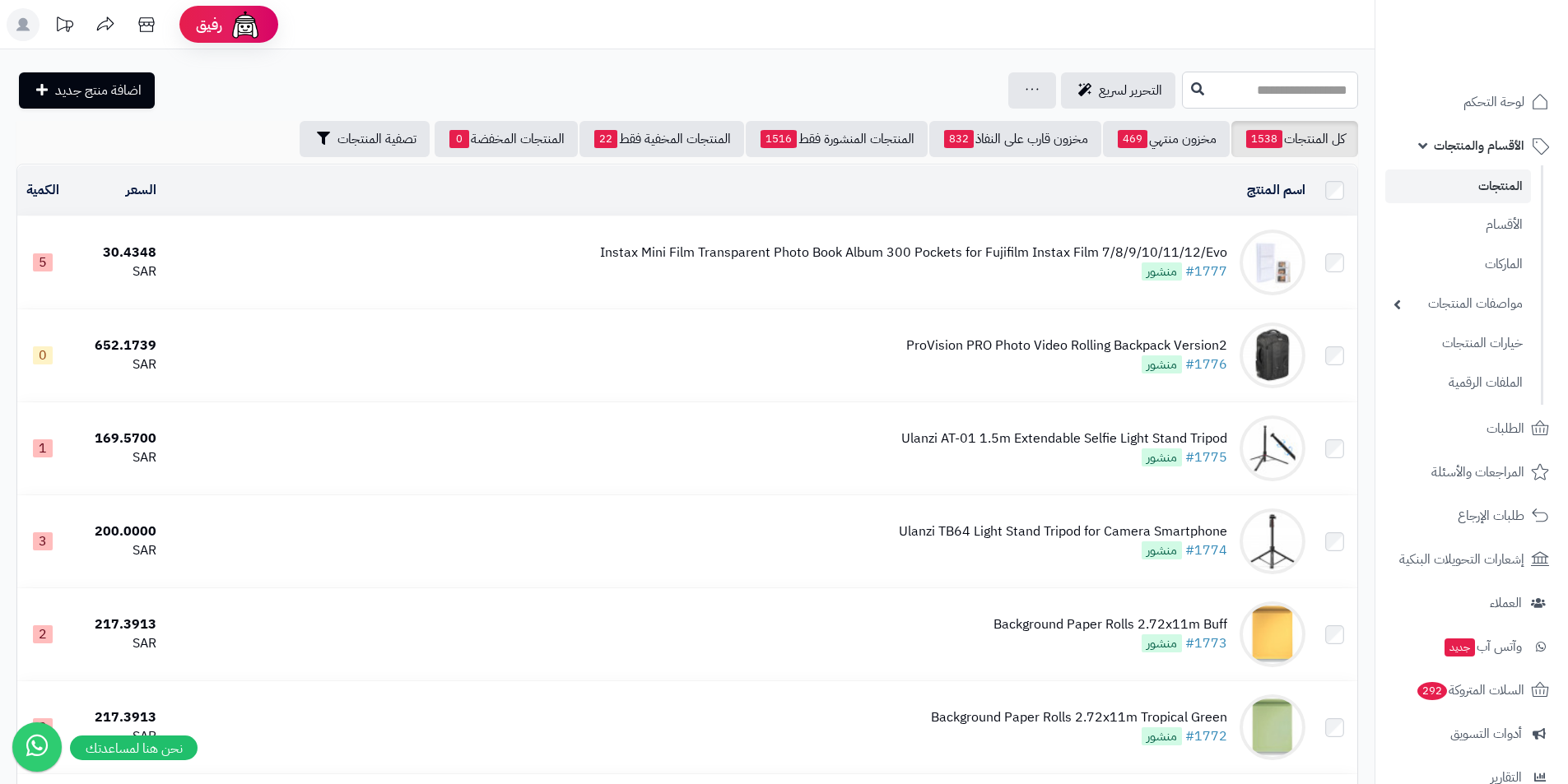
click at [1279, 93] on input "text" at bounding box center [1270, 90] width 176 height 37
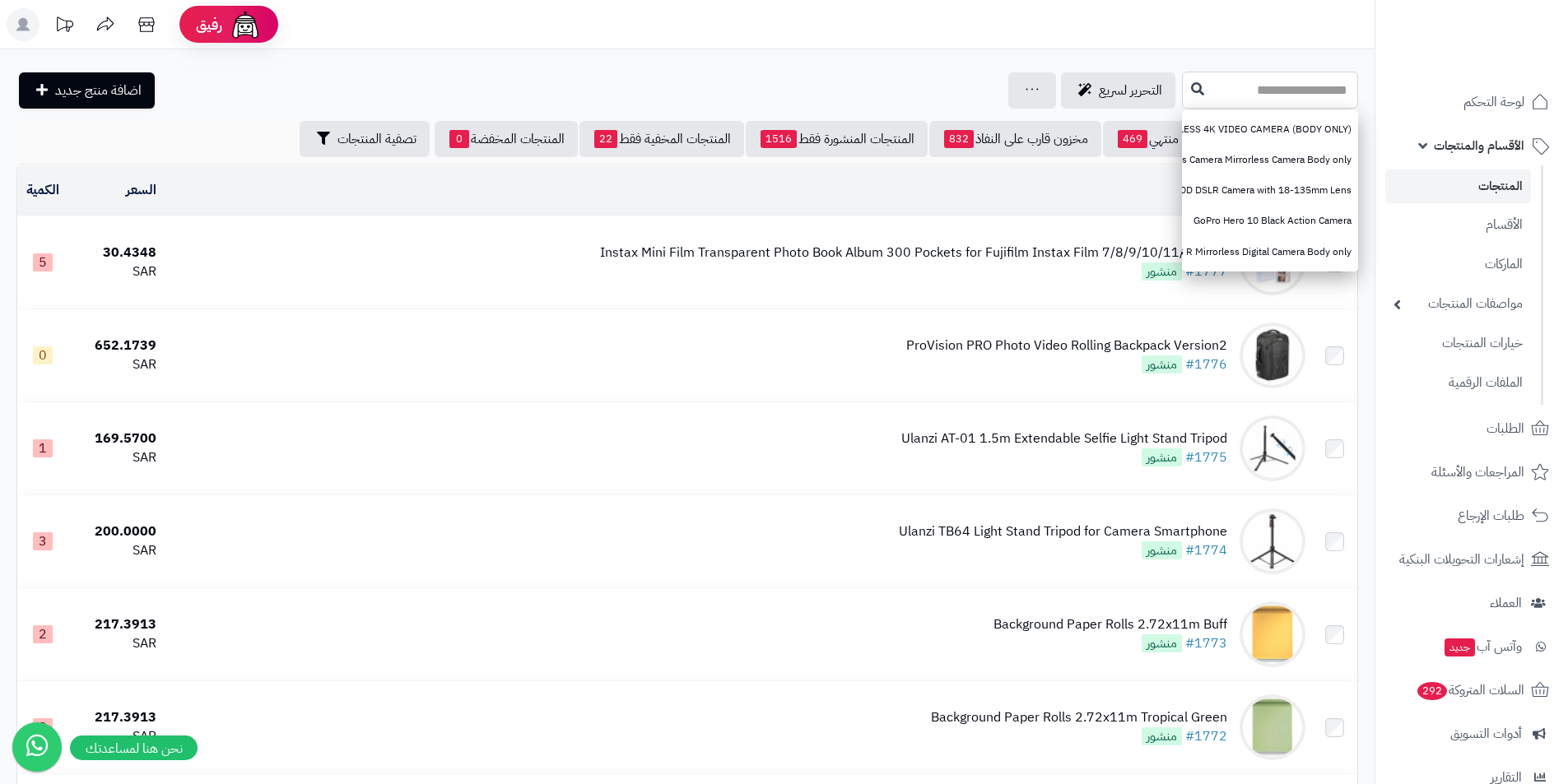
paste input "**********"
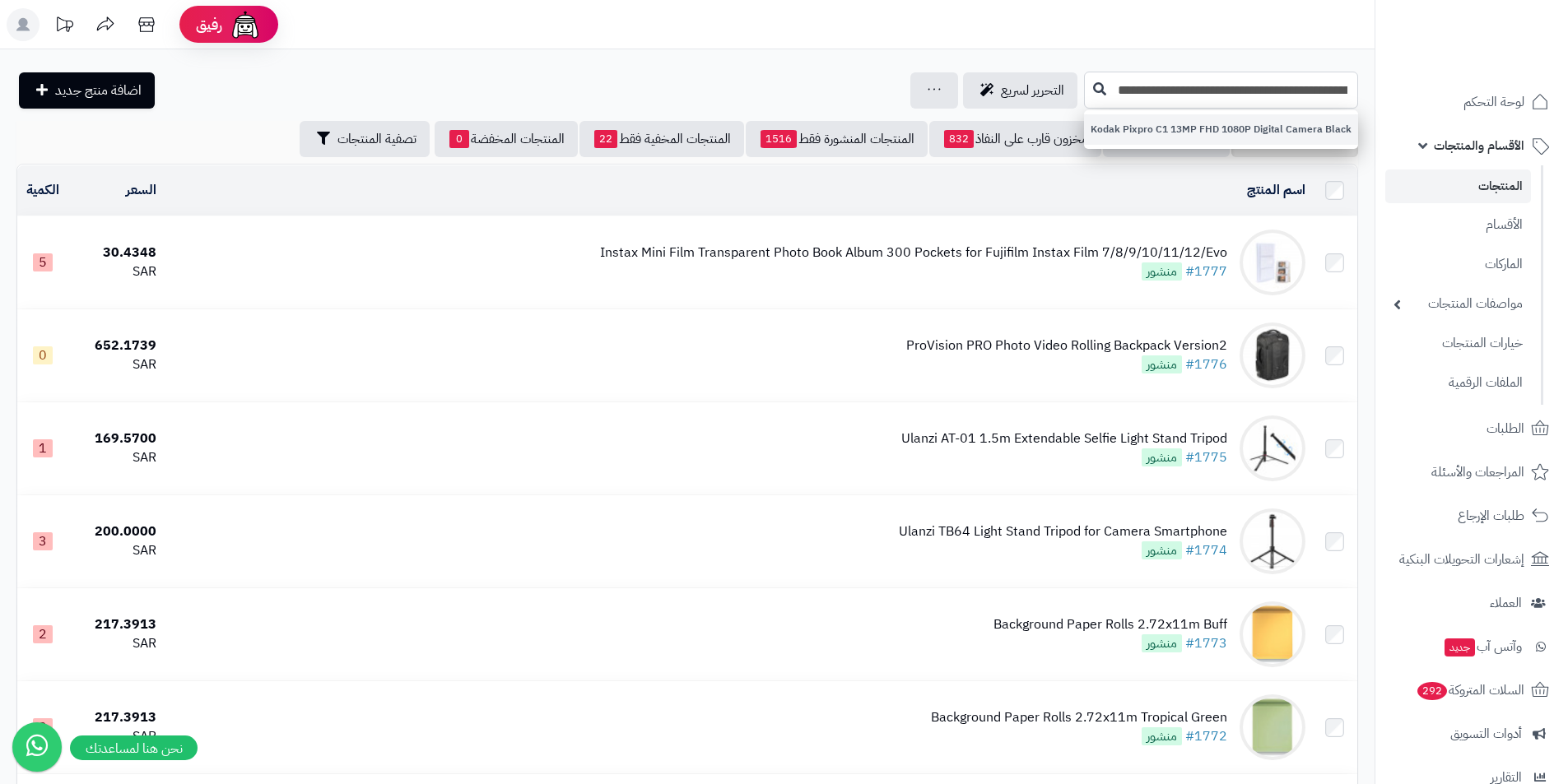
type input "**********"
click at [1299, 125] on link "Kodak Pixpro C1 13MP FHD 1080P Digital Camera Black" at bounding box center [1220, 129] width 274 height 31
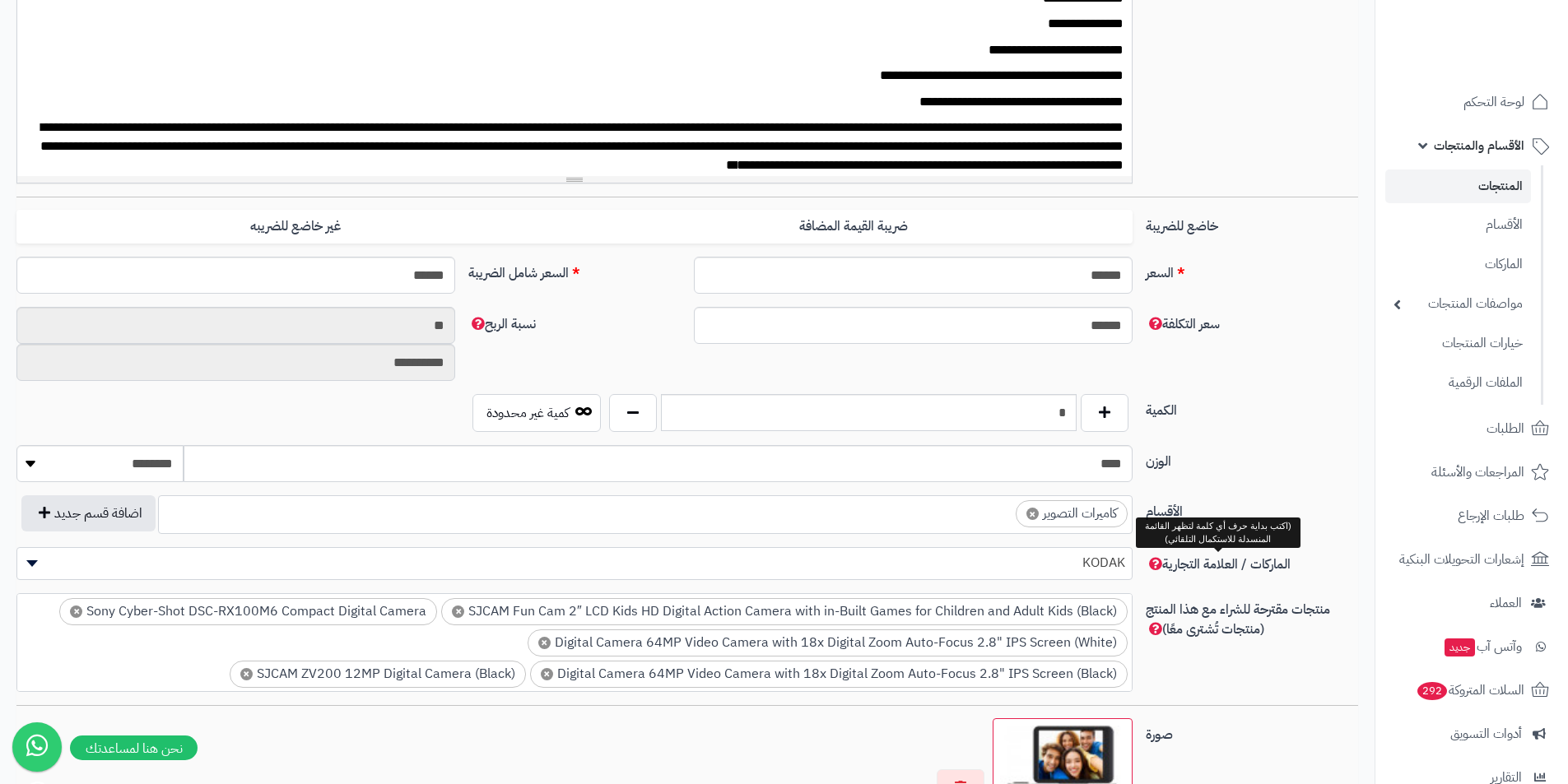
scroll to position [576, 0]
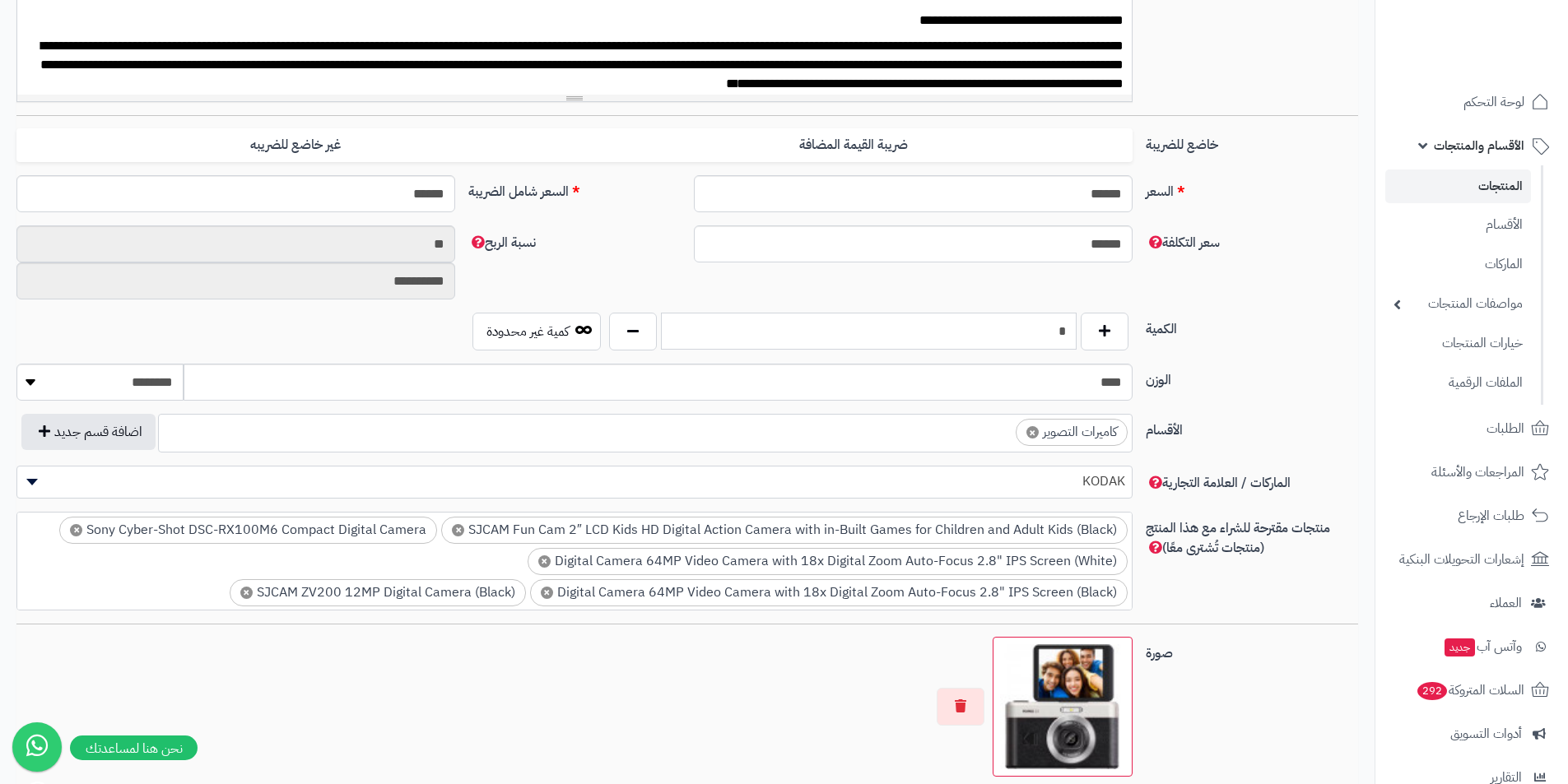
click at [1021, 333] on input "*" at bounding box center [868, 331] width 415 height 37
type input "*"
click at [1254, 318] on label "الكمية" at bounding box center [1251, 326] width 225 height 26
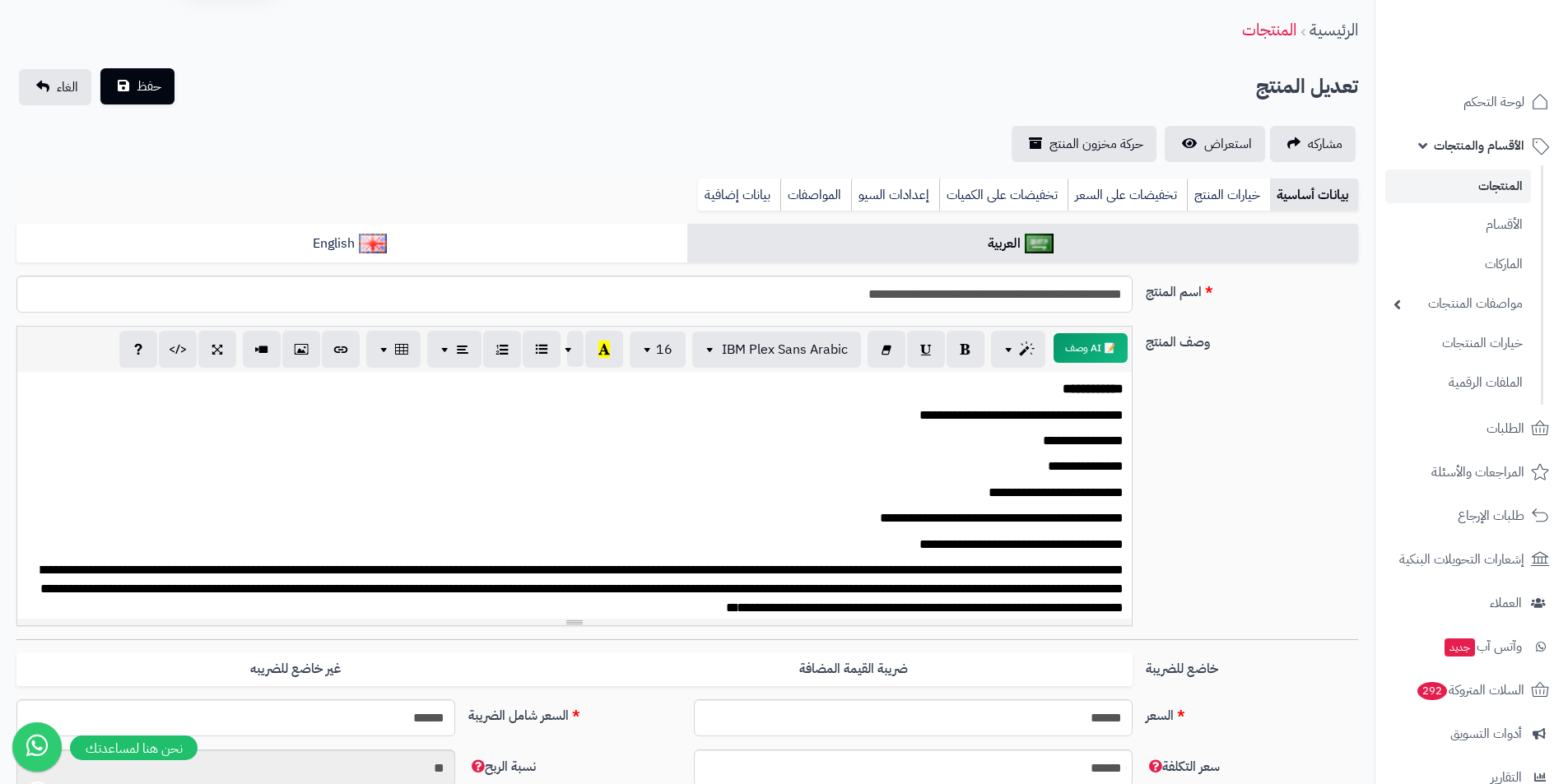
scroll to position [0, 0]
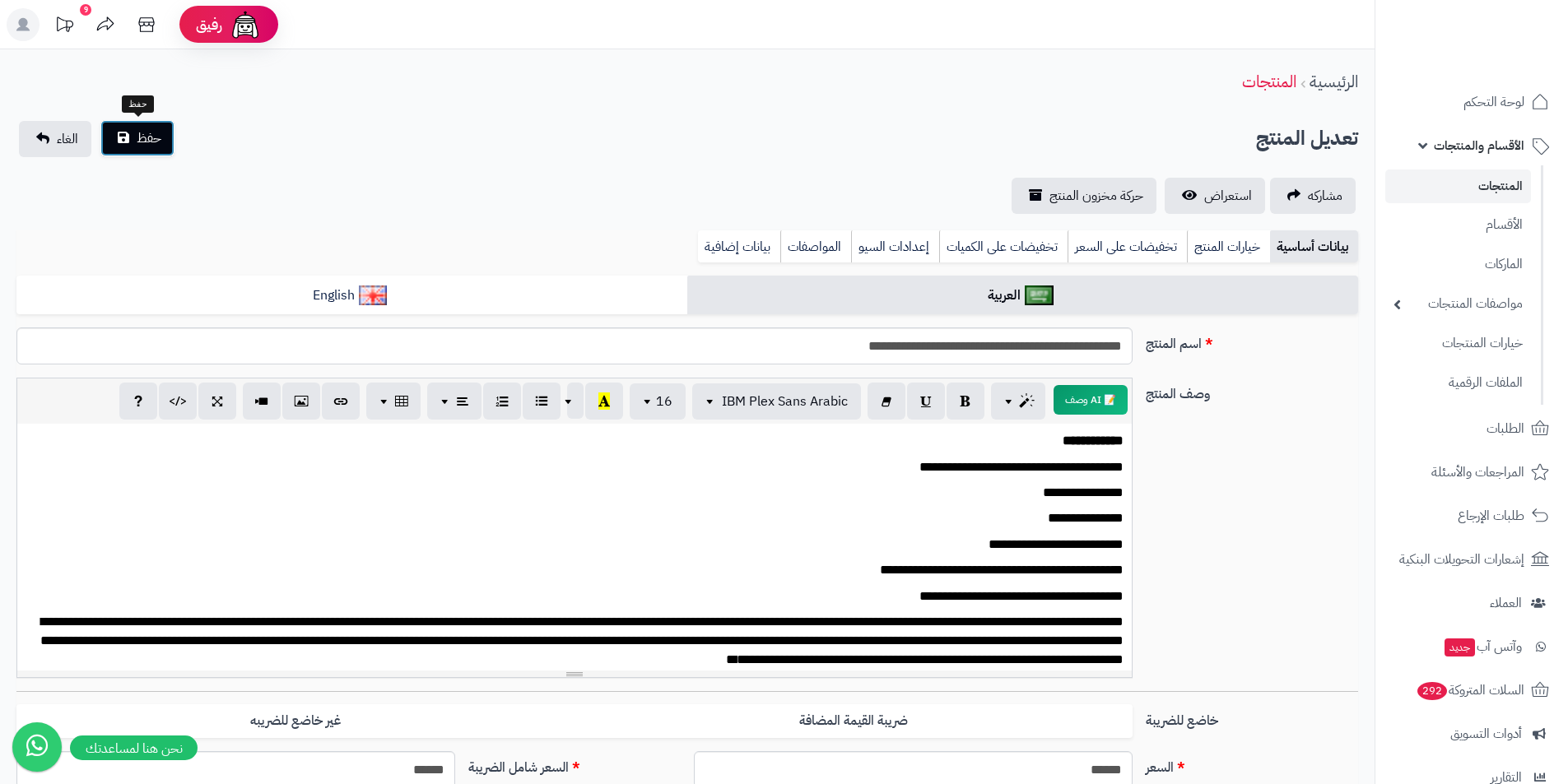
click at [147, 142] on span "حفظ" at bounding box center [149, 138] width 25 height 19
